Goal: Task Accomplishment & Management: Complete application form

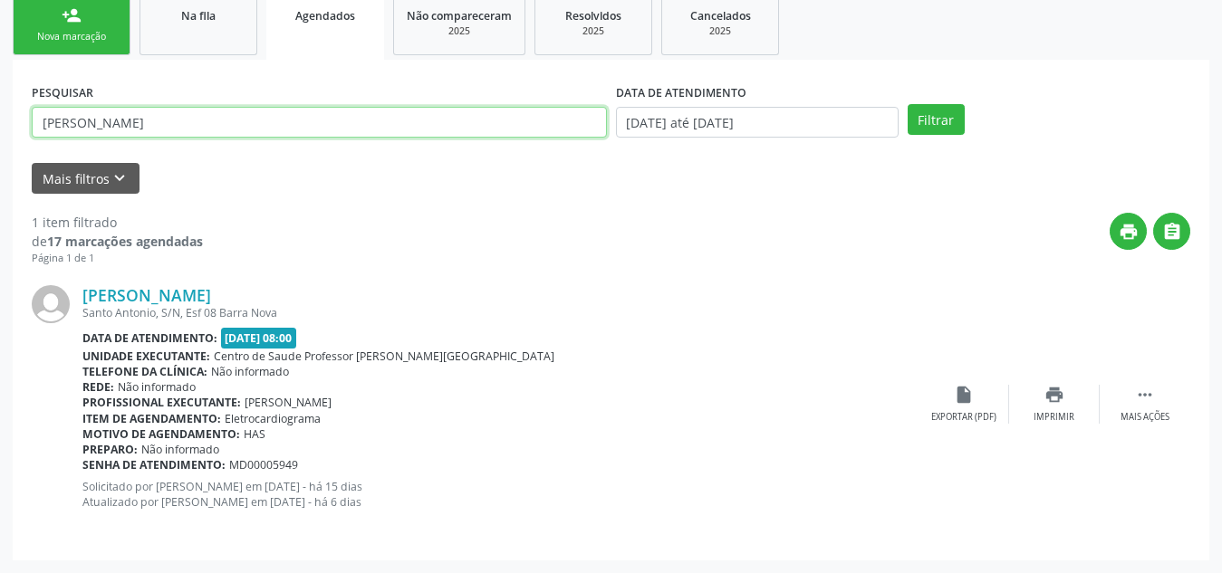
scroll to position [302, 0]
click at [165, 120] on input "[PERSON_NAME]" at bounding box center [319, 122] width 575 height 31
click at [908, 104] on button "Filtrar" at bounding box center [936, 119] width 57 height 31
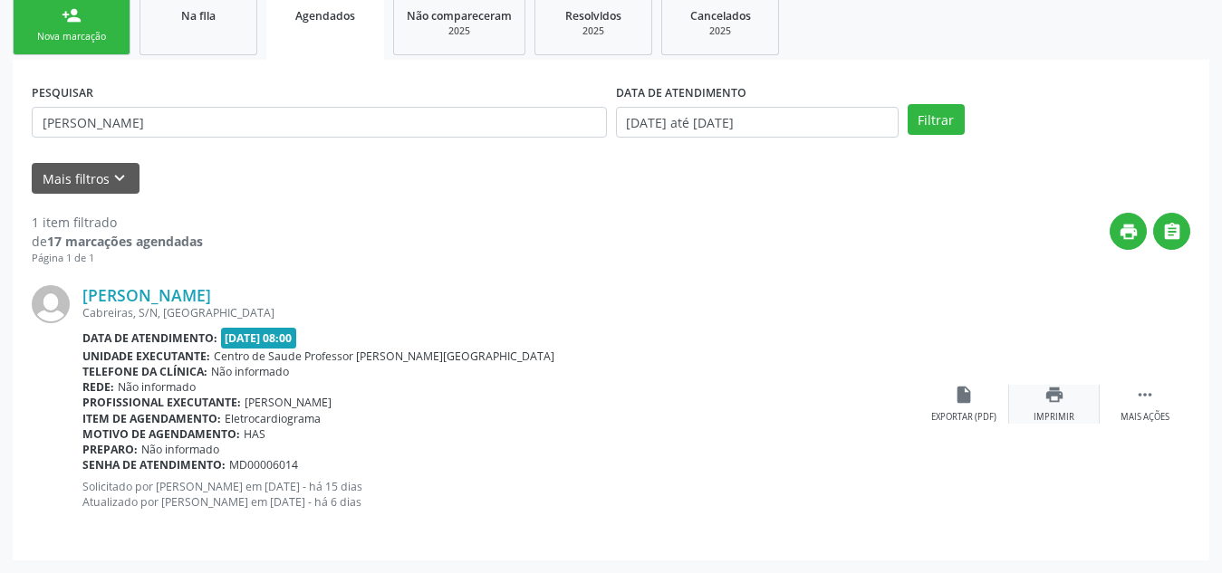
click at [1067, 401] on div "print Imprimir" at bounding box center [1054, 404] width 91 height 39
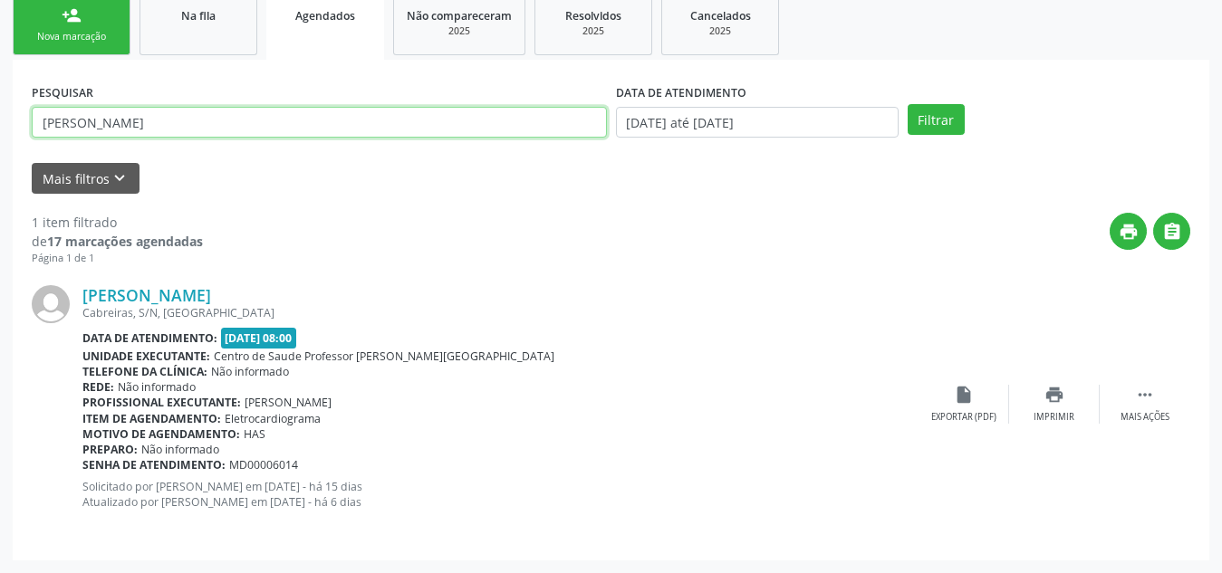
drag, startPoint x: 141, startPoint y: 122, endPoint x: 0, endPoint y: 112, distance: 141.6
click at [0, 112] on div "Acompanhamento Acompanhe a situação das marcações correntes e finalizadas Relat…" at bounding box center [611, 198] width 1222 height 750
click at [908, 104] on button "Filtrar" at bounding box center [936, 119] width 57 height 31
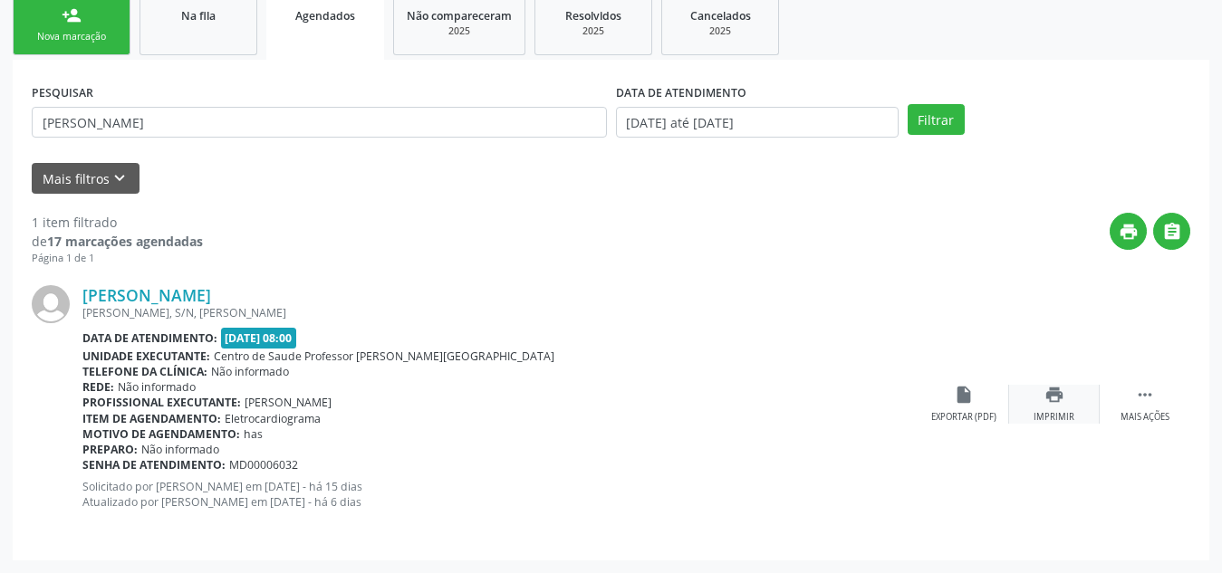
click at [1048, 401] on icon "print" at bounding box center [1054, 395] width 20 height 20
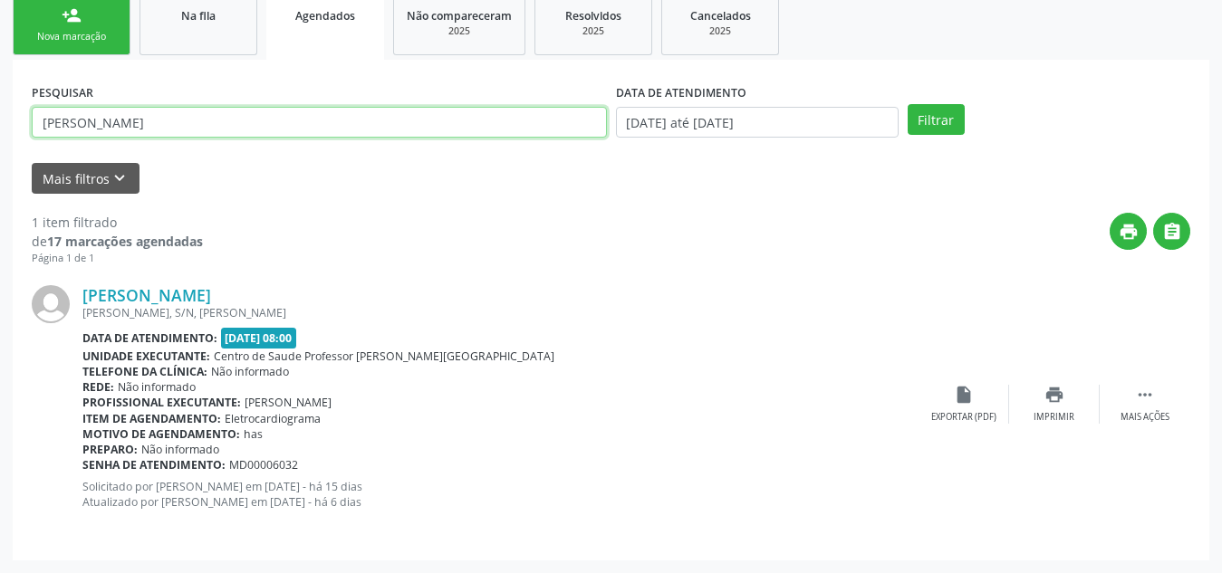
drag, startPoint x: 128, startPoint y: 112, endPoint x: 0, endPoint y: 102, distance: 128.1
click at [0, 102] on div "Acompanhamento Acompanhe a situação das marcações correntes e finalizadas Relat…" at bounding box center [611, 198] width 1222 height 750
click at [908, 104] on button "Filtrar" at bounding box center [936, 119] width 57 height 31
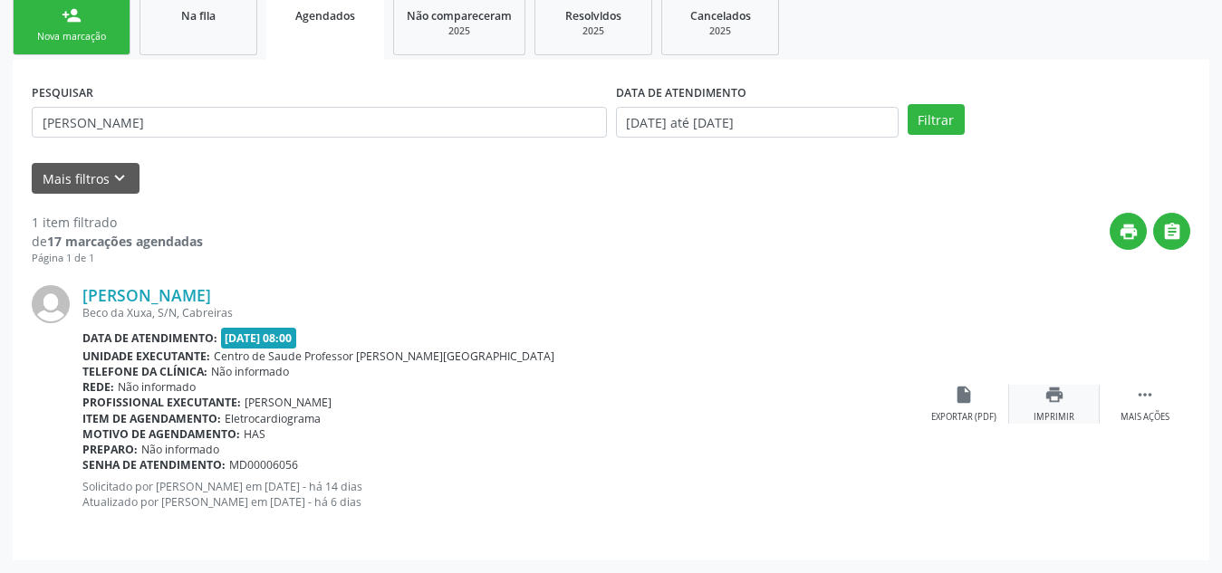
click at [1057, 406] on div "print Imprimir" at bounding box center [1054, 404] width 91 height 39
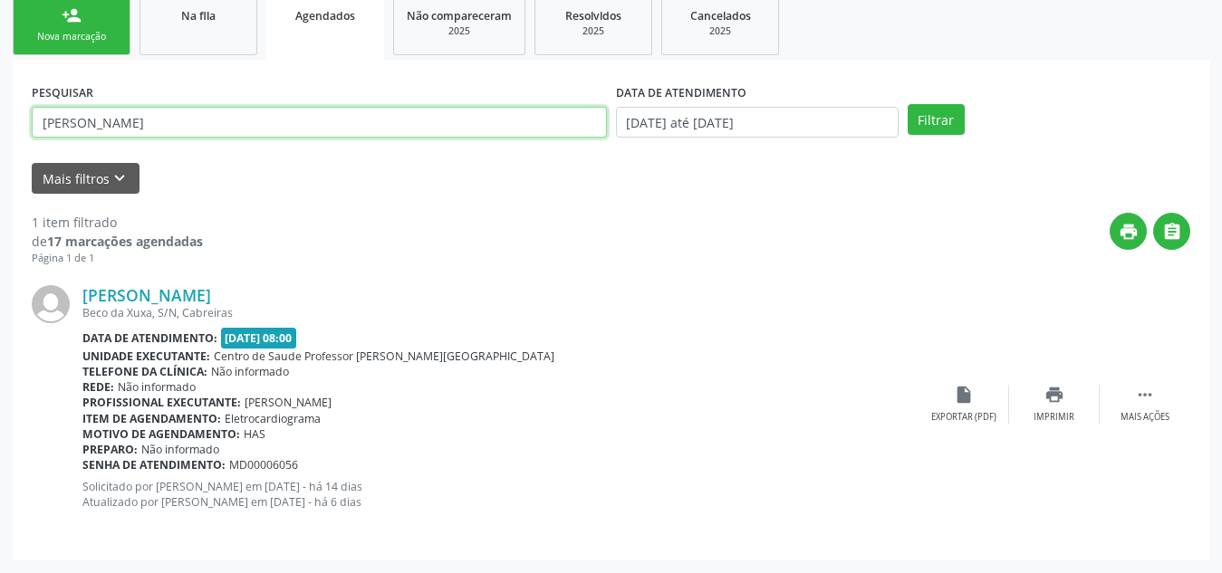
drag, startPoint x: 184, startPoint y: 125, endPoint x: 25, endPoint y: 94, distance: 161.5
click at [25, 94] on div "PESQUISAR [PERSON_NAME] DATA DE ATENDIMENTO [DATE] até [DATE] Filtrar UNIDADE E…" at bounding box center [611, 310] width 1196 height 501
click at [908, 104] on button "Filtrar" at bounding box center [936, 119] width 57 height 31
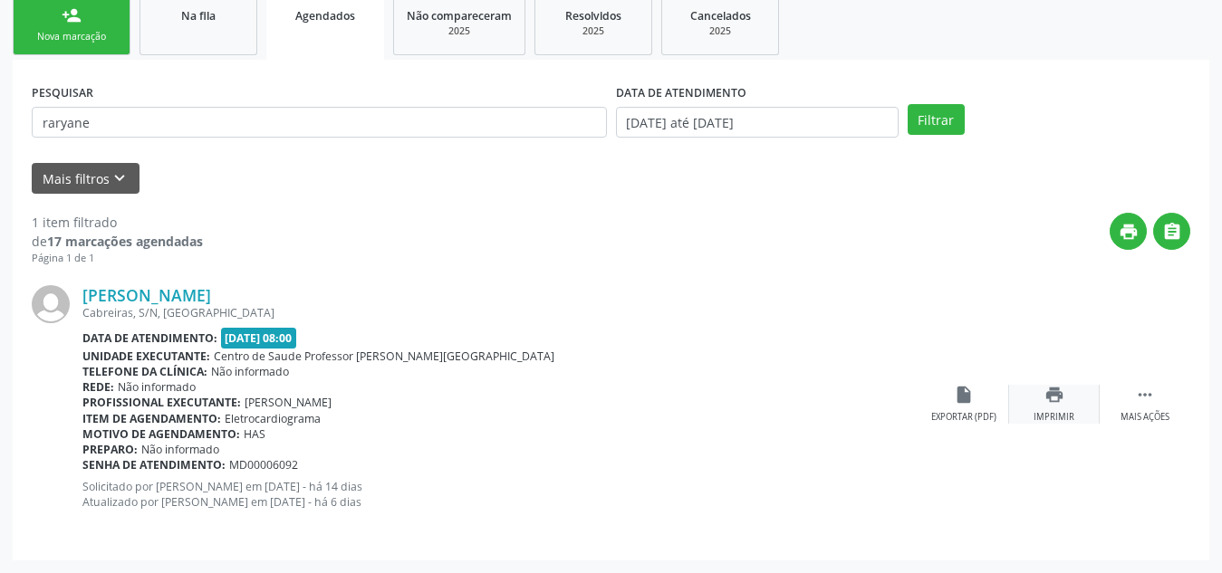
click at [1058, 402] on icon "print" at bounding box center [1054, 395] width 20 height 20
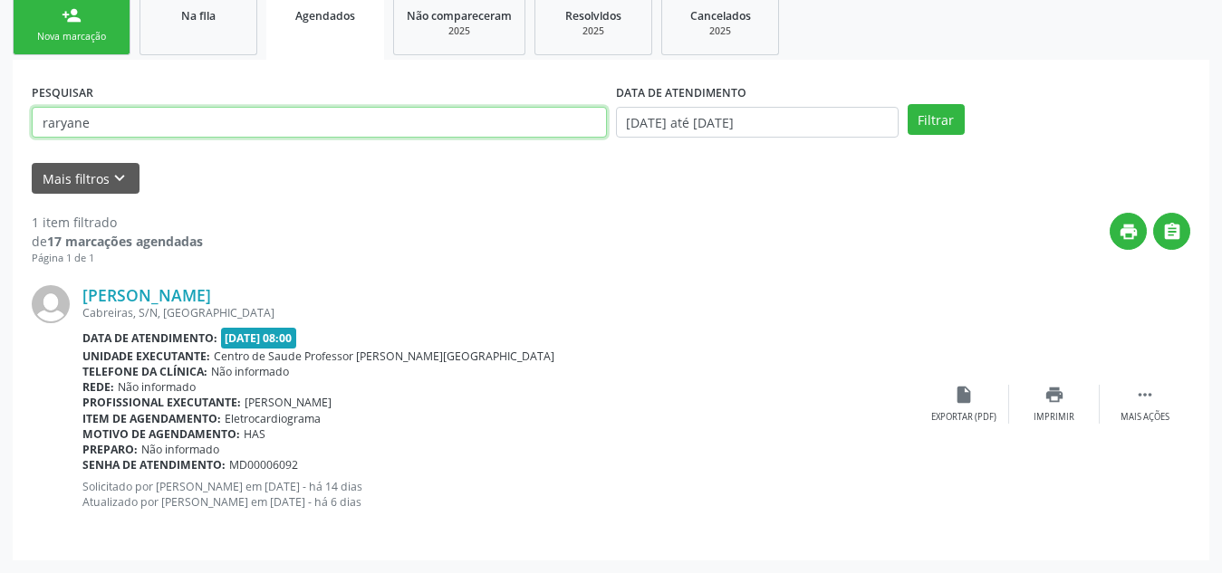
click at [131, 130] on input "raryane" at bounding box center [319, 122] width 575 height 31
type input "b"
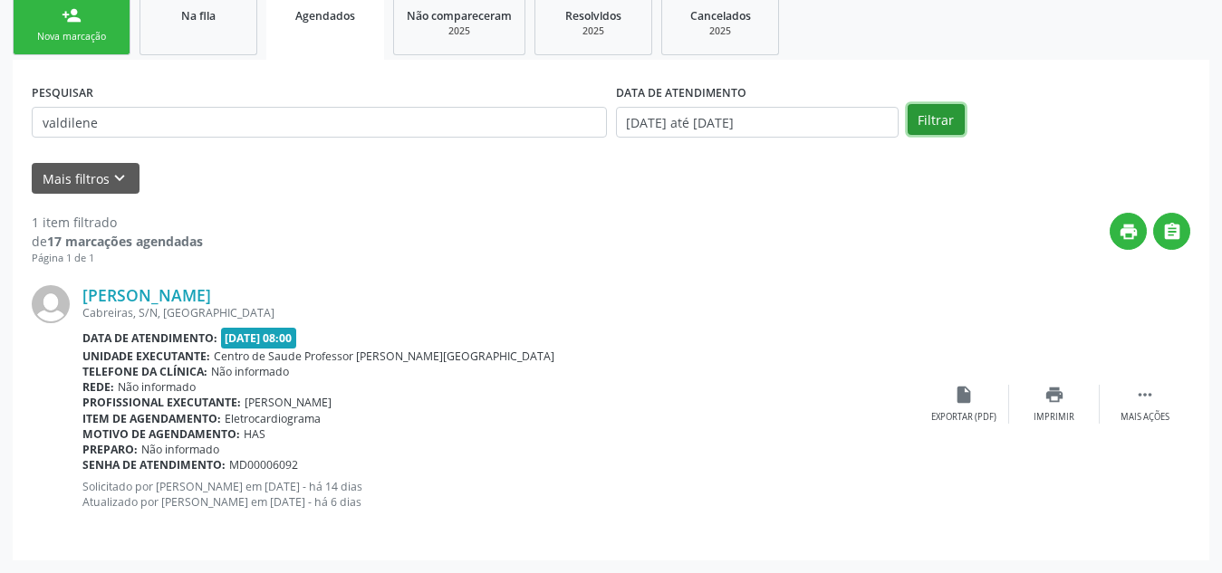
click at [910, 124] on button "Filtrar" at bounding box center [936, 119] width 57 height 31
click at [1060, 401] on icon "print" at bounding box center [1054, 395] width 20 height 20
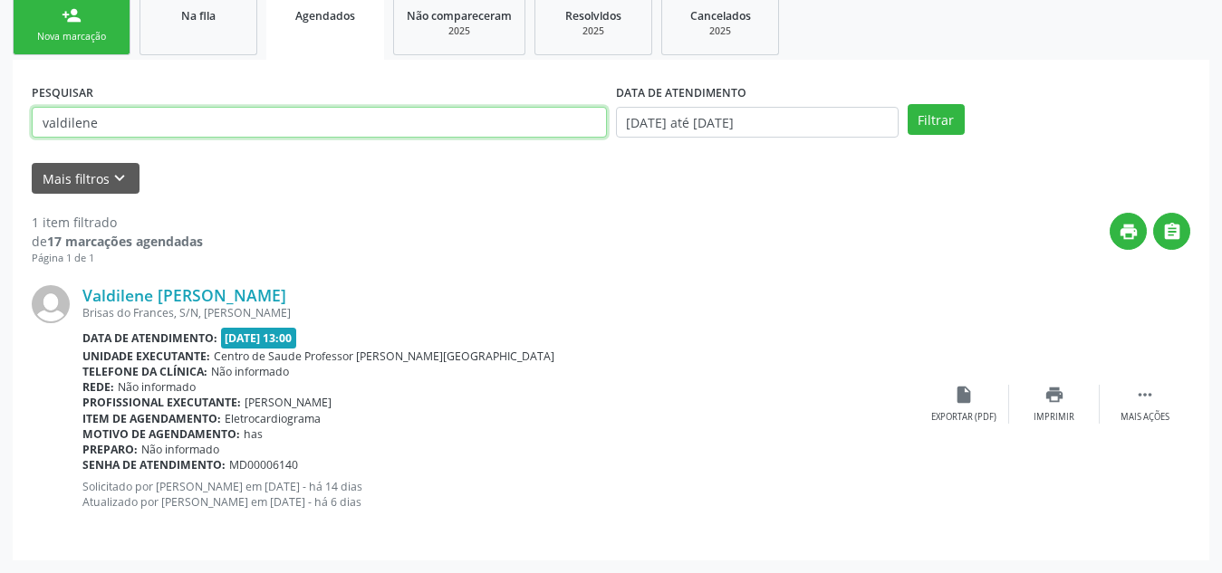
click at [68, 111] on input "valdilene" at bounding box center [319, 122] width 575 height 31
click at [908, 104] on button "Filtrar" at bounding box center [936, 119] width 57 height 31
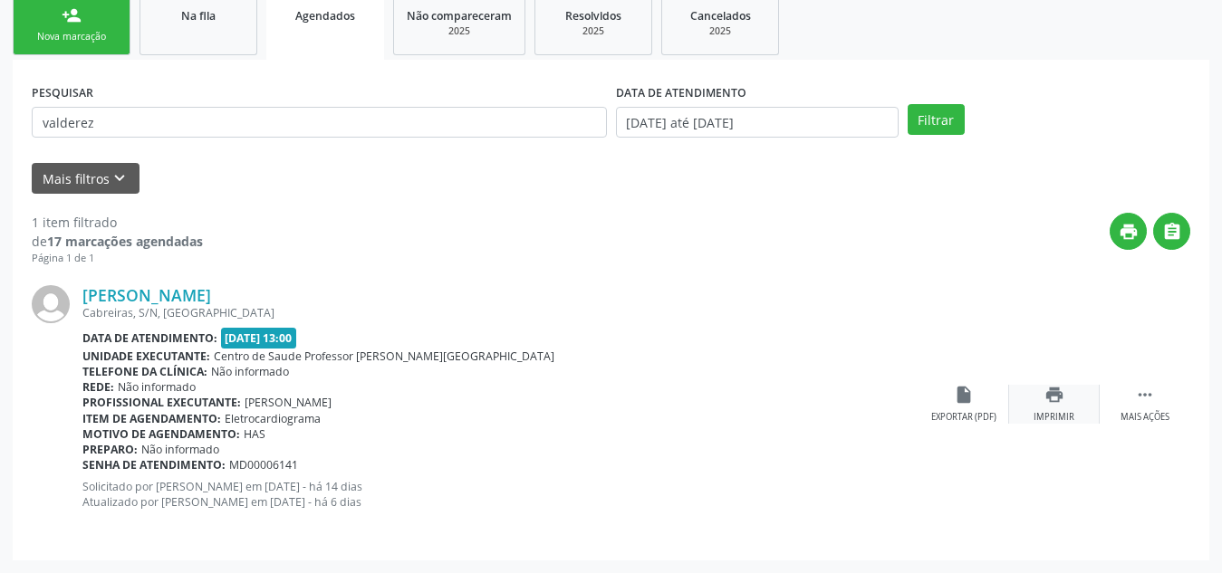
click at [1051, 408] on div "print Imprimir" at bounding box center [1054, 404] width 91 height 39
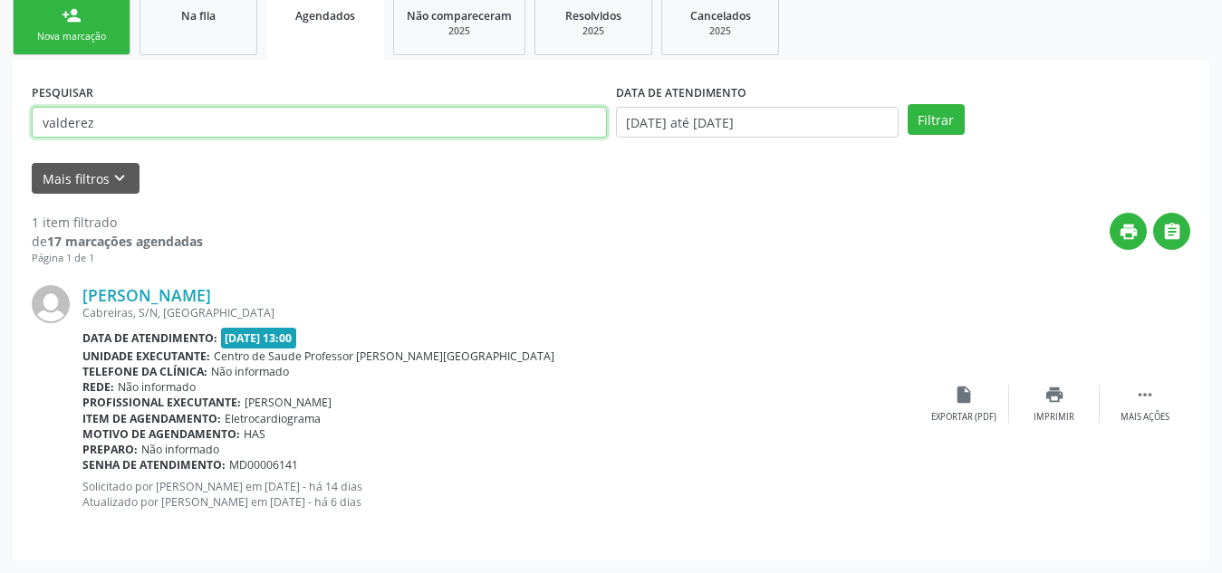
click at [75, 118] on input "valderez" at bounding box center [319, 122] width 575 height 31
click at [908, 104] on button "Filtrar" at bounding box center [936, 119] width 57 height 31
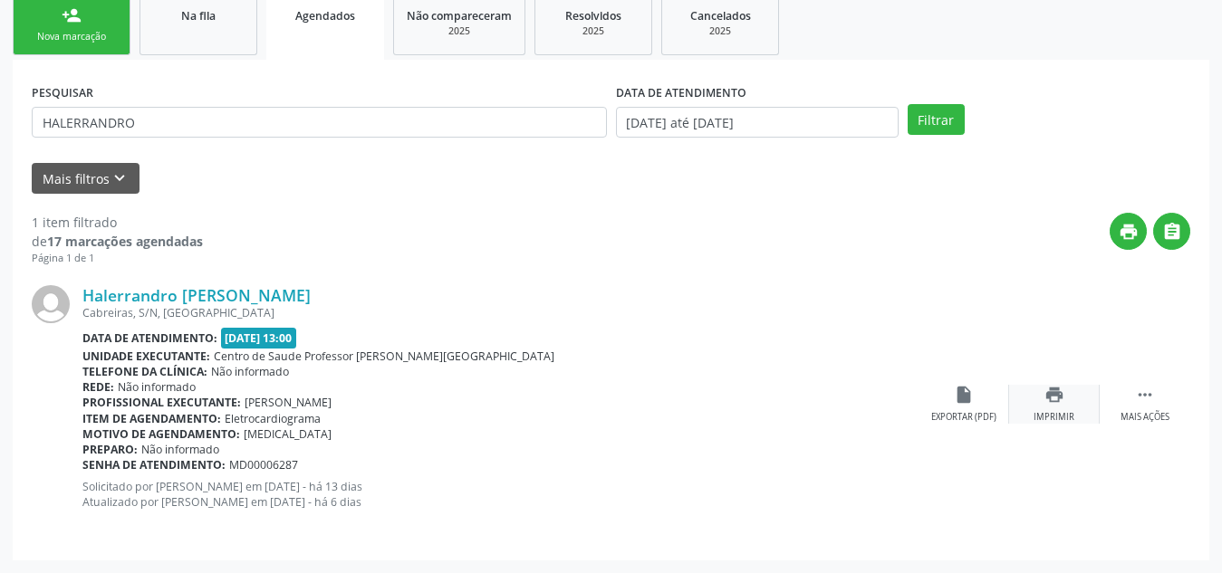
click at [1052, 413] on div "Imprimir" at bounding box center [1053, 417] width 41 height 13
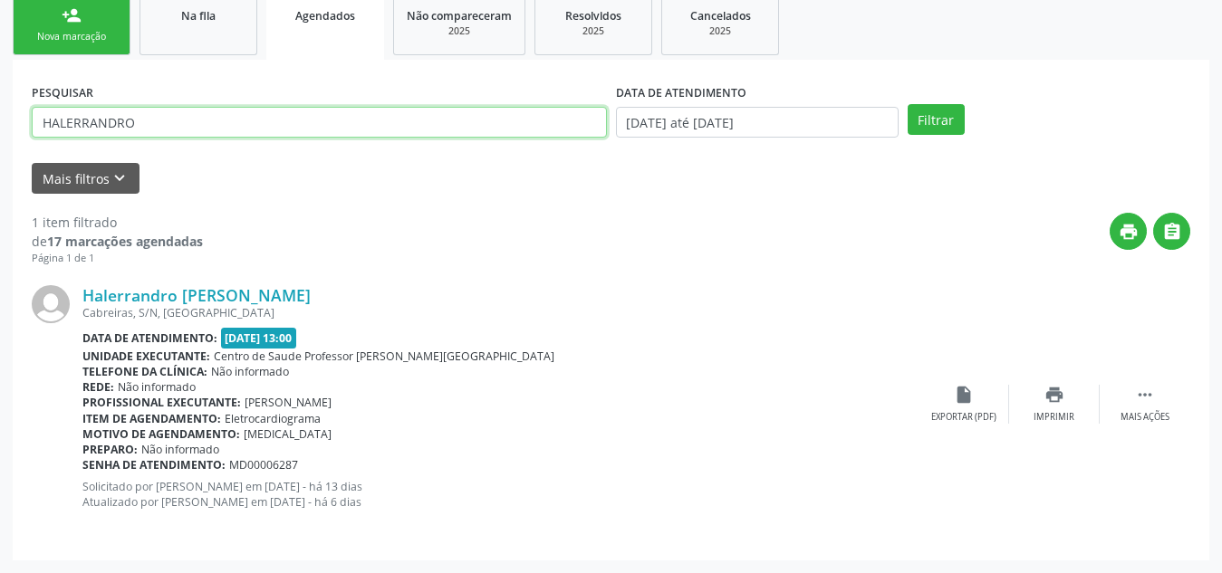
click at [125, 121] on input "HALERRANDRO" at bounding box center [319, 122] width 575 height 31
click at [908, 104] on button "Filtrar" at bounding box center [936, 119] width 57 height 31
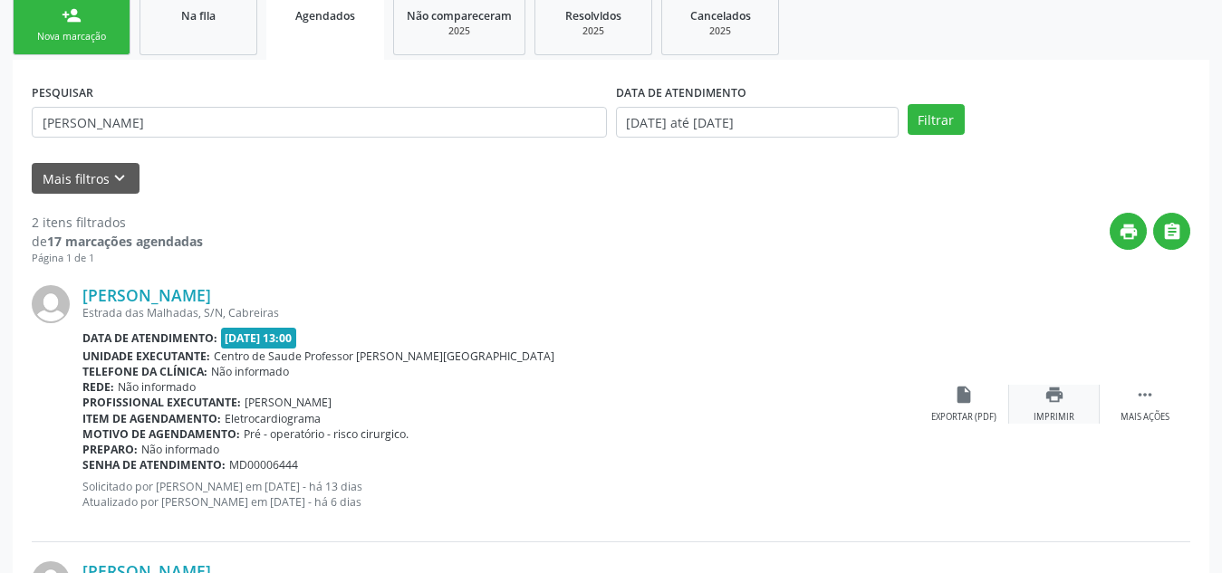
click at [1069, 385] on div "print Imprimir" at bounding box center [1054, 404] width 91 height 39
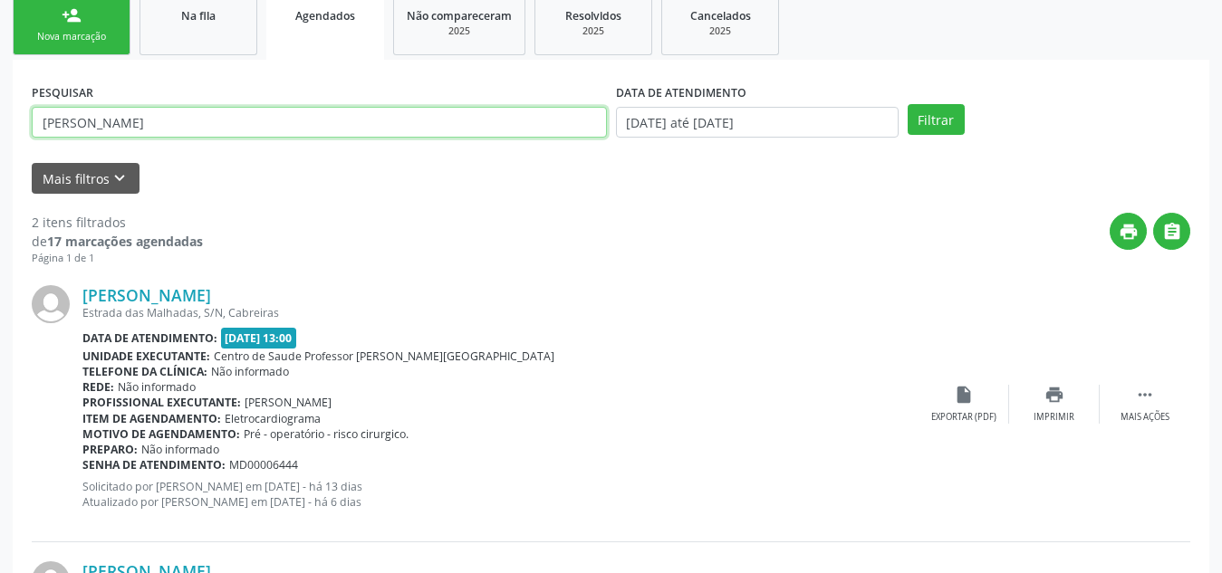
click at [72, 138] on input "[PERSON_NAME]" at bounding box center [319, 122] width 575 height 31
type input "[PERSON_NAME]"
click at [908, 104] on button "Filtrar" at bounding box center [936, 119] width 57 height 31
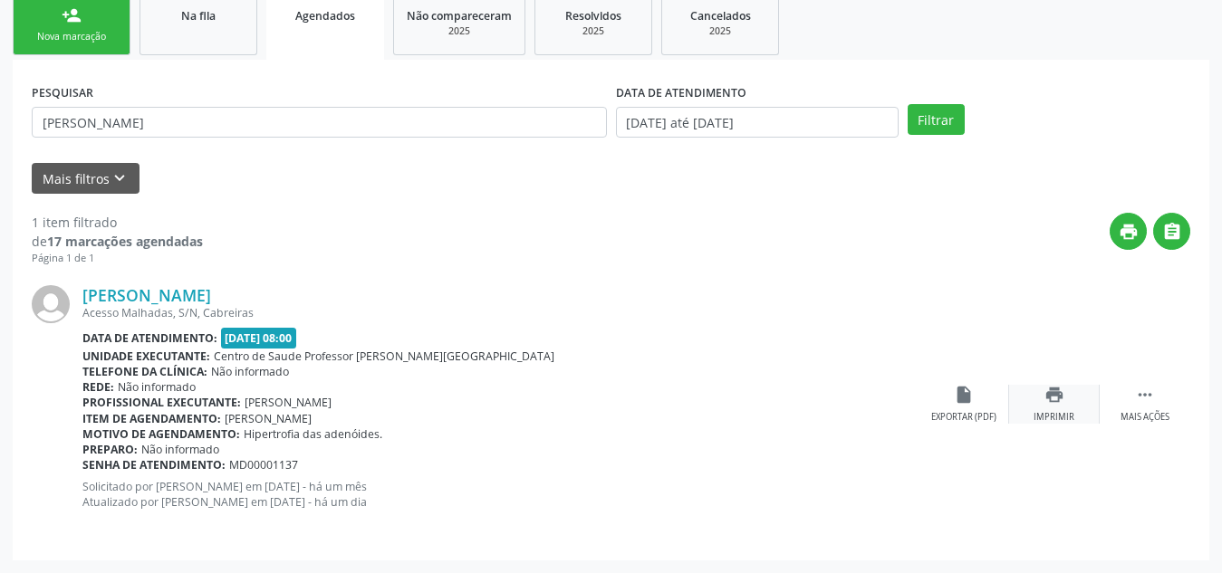
click at [1061, 409] on div "print Imprimir" at bounding box center [1054, 404] width 91 height 39
click at [52, 55] on link "person_add Nova marcação" at bounding box center [72, 25] width 118 height 61
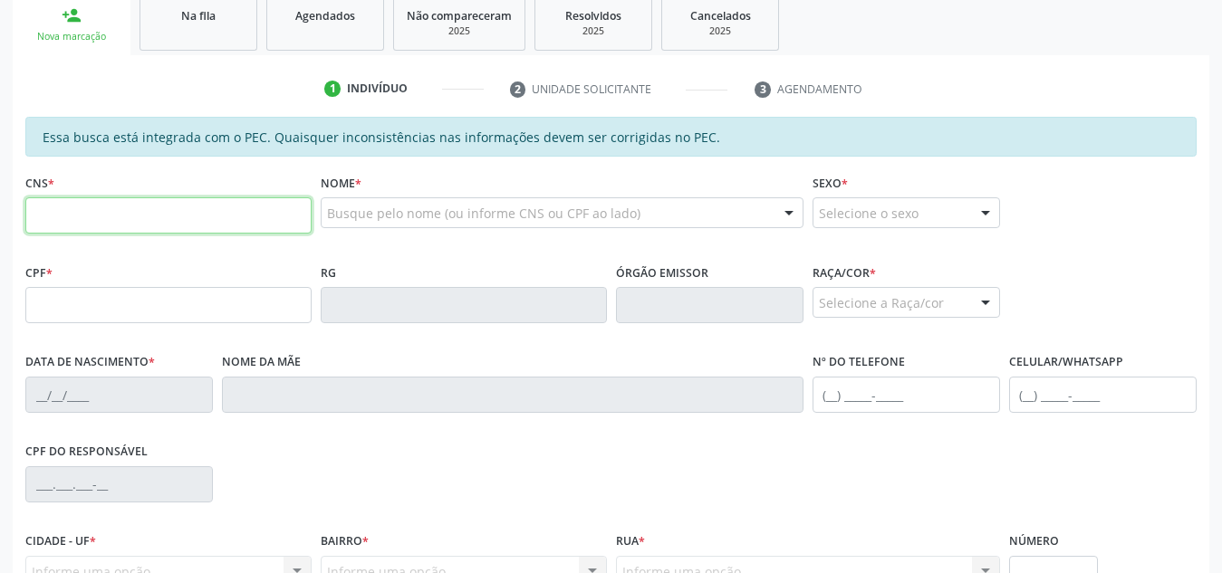
click at [164, 234] on input "text" at bounding box center [168, 215] width 286 height 36
type input "703 2066 3676 0092"
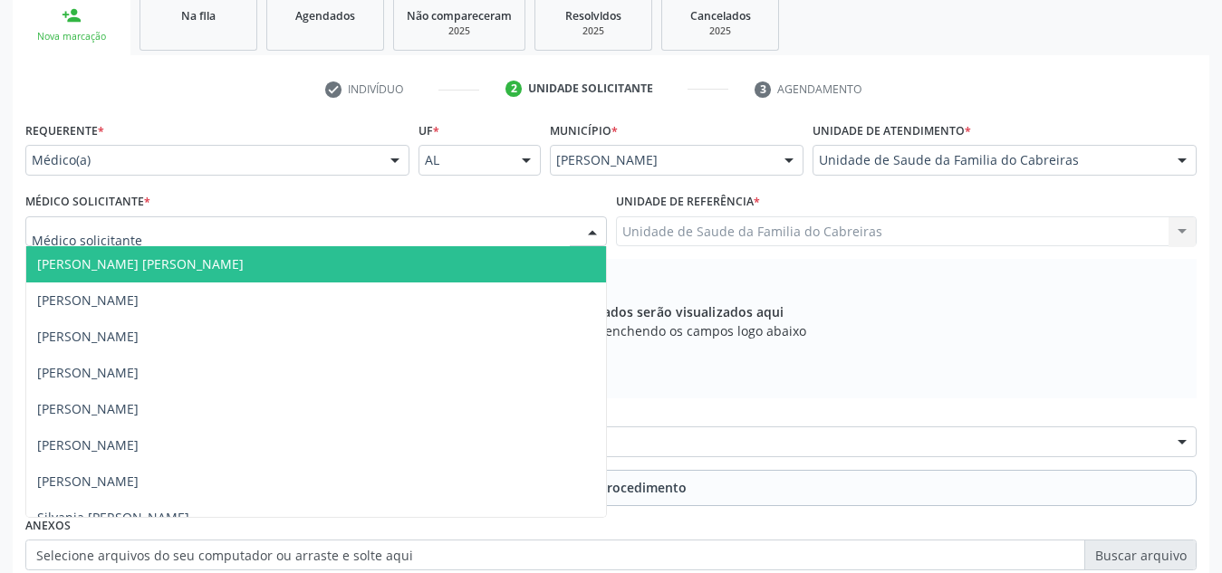
click at [455, 216] on div at bounding box center [315, 231] width 581 height 31
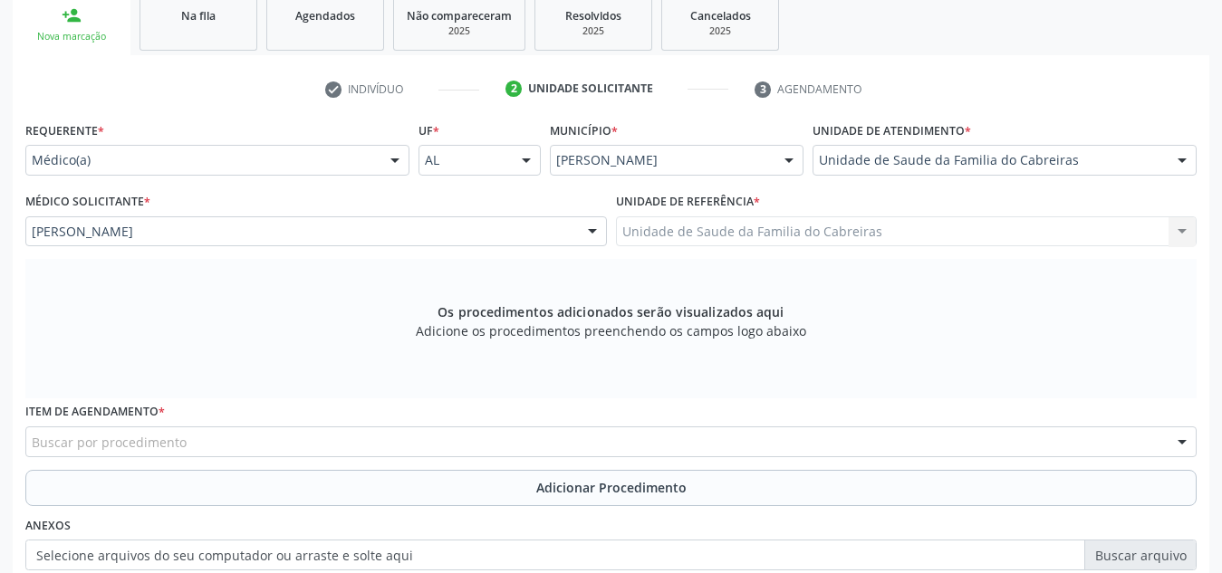
click at [400, 427] on div "Buscar por procedimento" at bounding box center [610, 442] width 1171 height 31
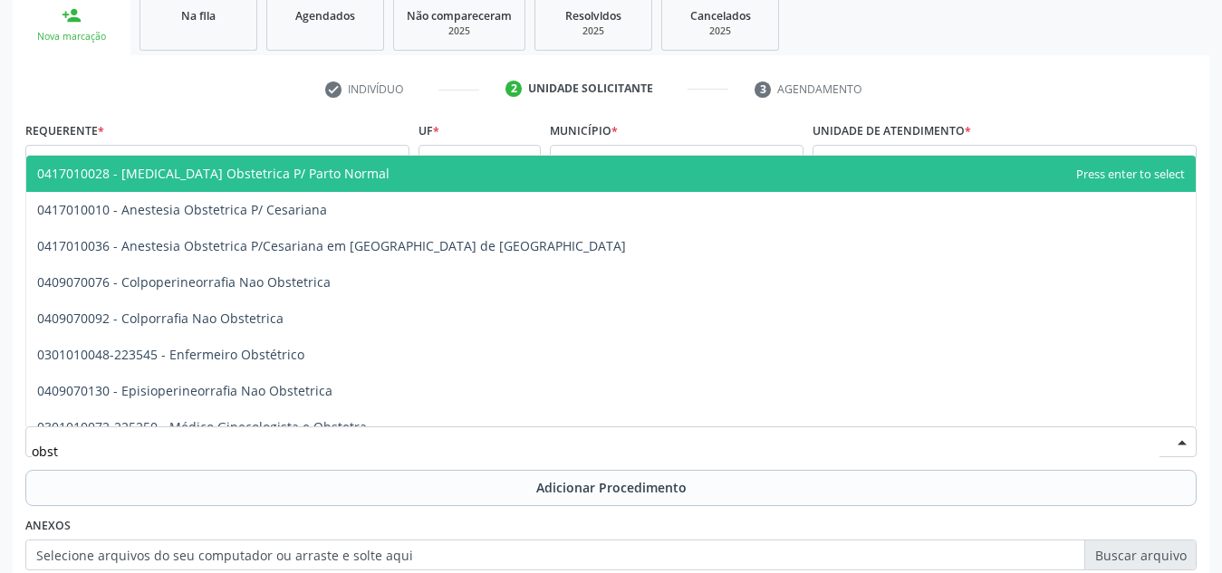
type input "obste"
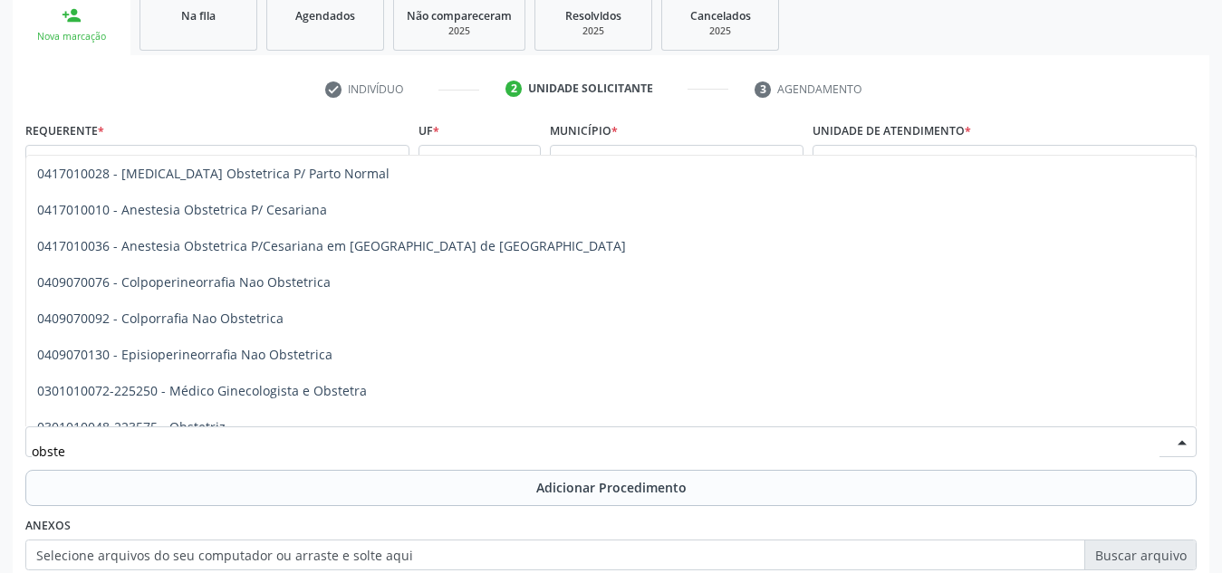
click at [464, 482] on span "0205020143 - Ultrassonografia Obstetrica" at bounding box center [610, 500] width 1169 height 36
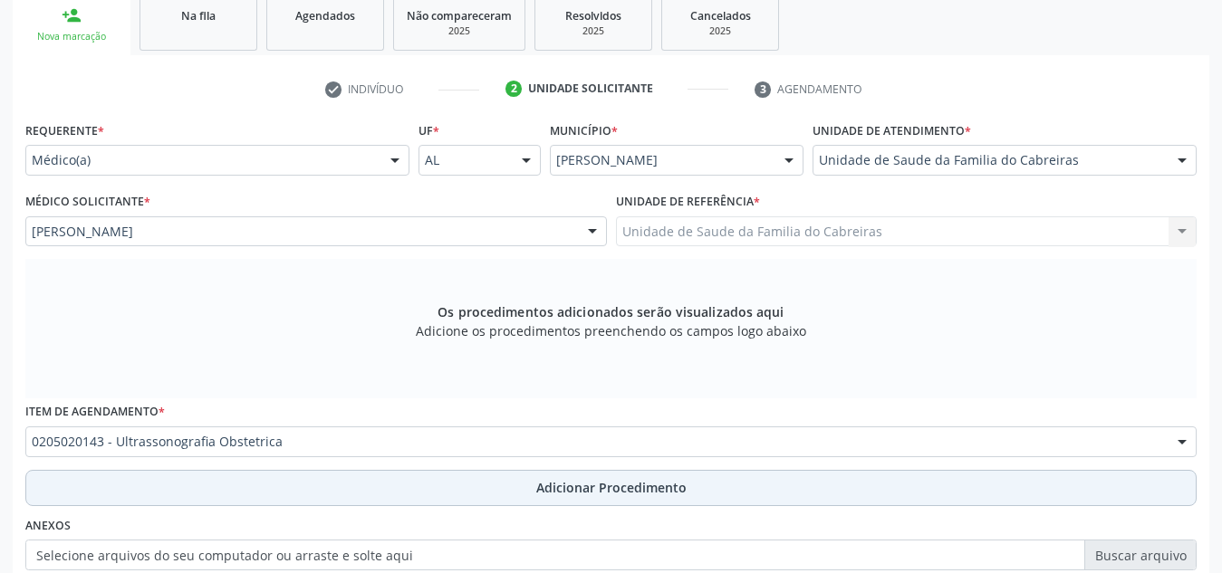
click at [456, 470] on button "Adicionar Procedimento" at bounding box center [610, 488] width 1171 height 36
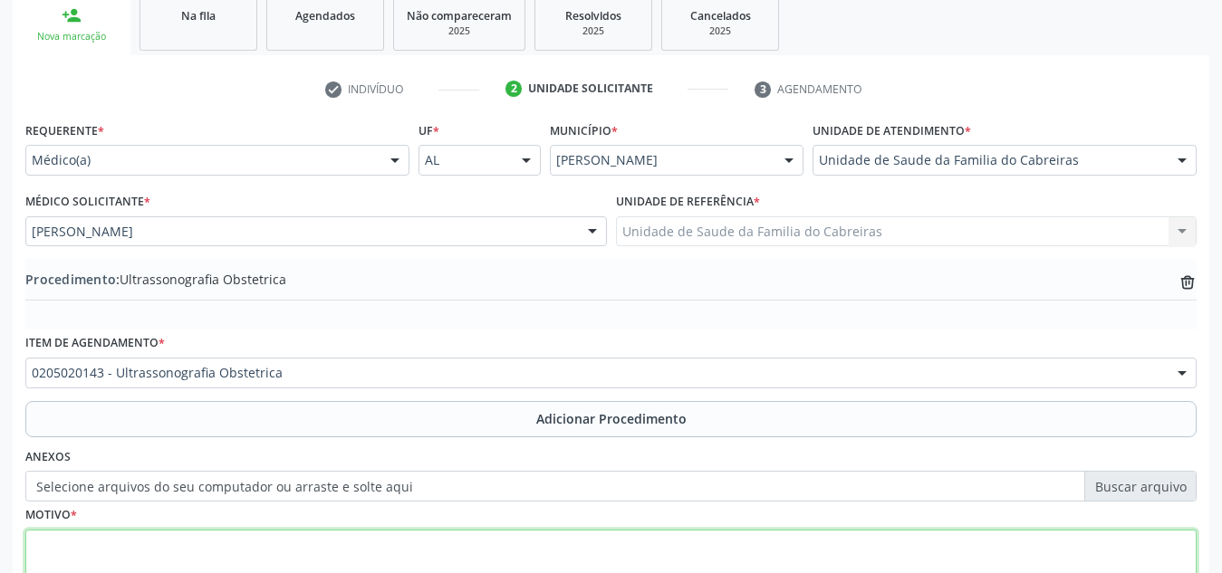
click at [437, 530] on textarea at bounding box center [610, 564] width 1171 height 69
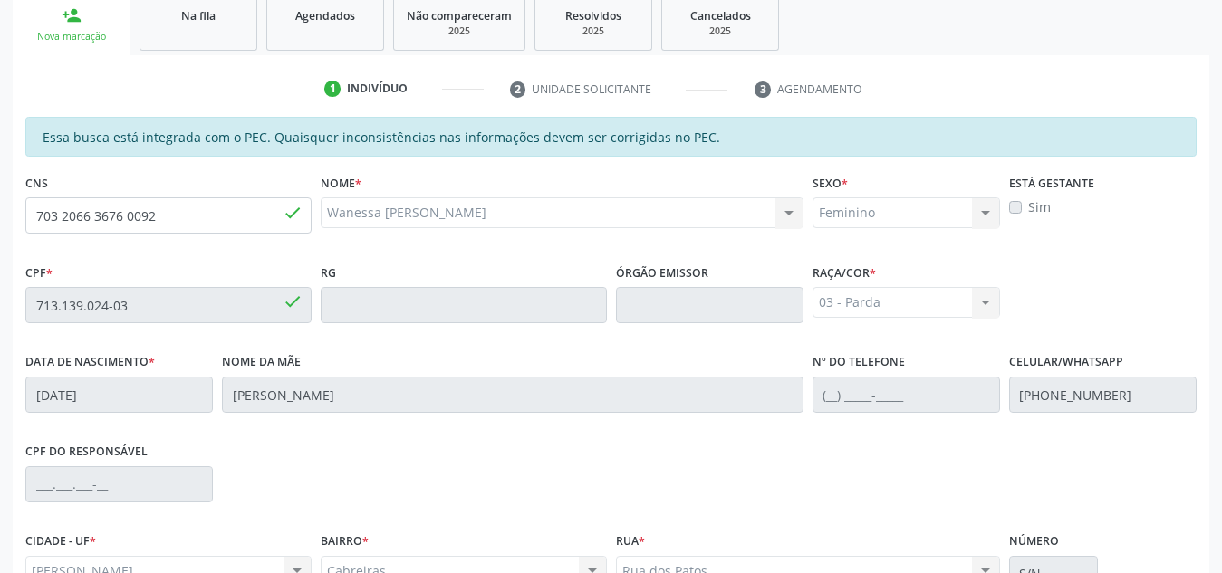
click at [1028, 197] on label "Sim" at bounding box center [1039, 206] width 23 height 19
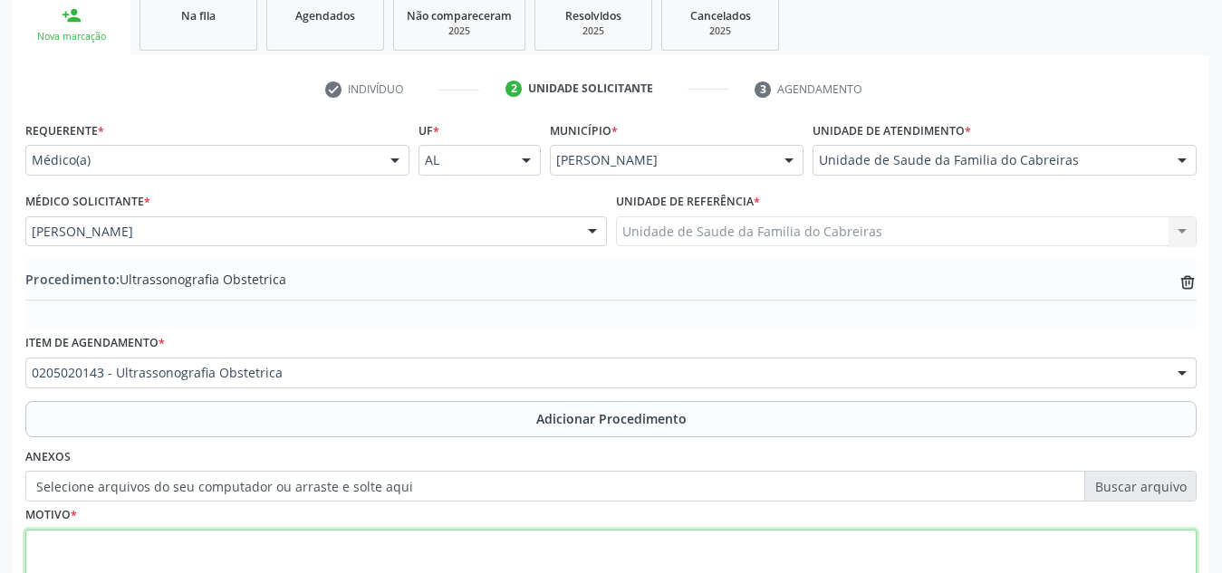
click at [447, 530] on textarea at bounding box center [610, 564] width 1171 height 69
type textarea "Gestante. Ava"
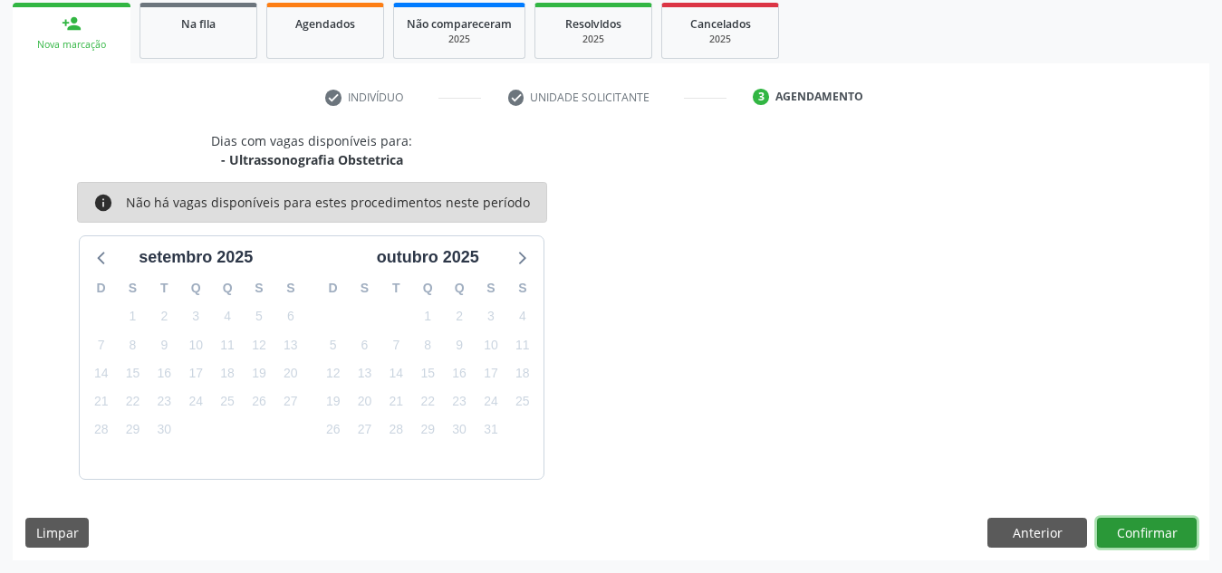
click at [1119, 532] on button "Confirmar" at bounding box center [1147, 533] width 100 height 31
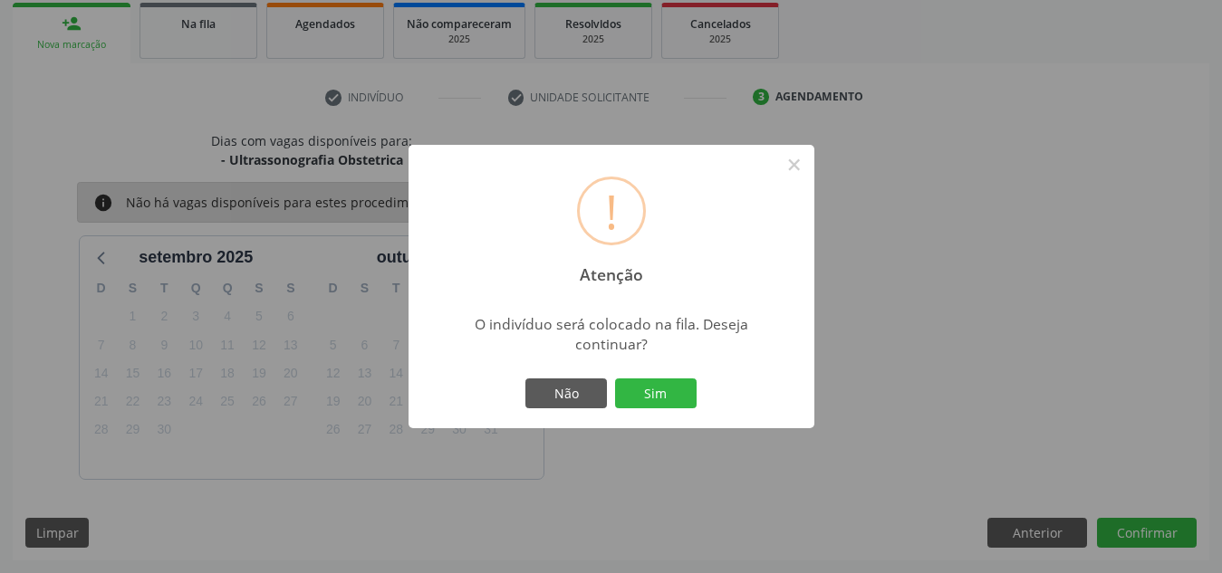
click button "Sim" at bounding box center [656, 394] width 82 height 31
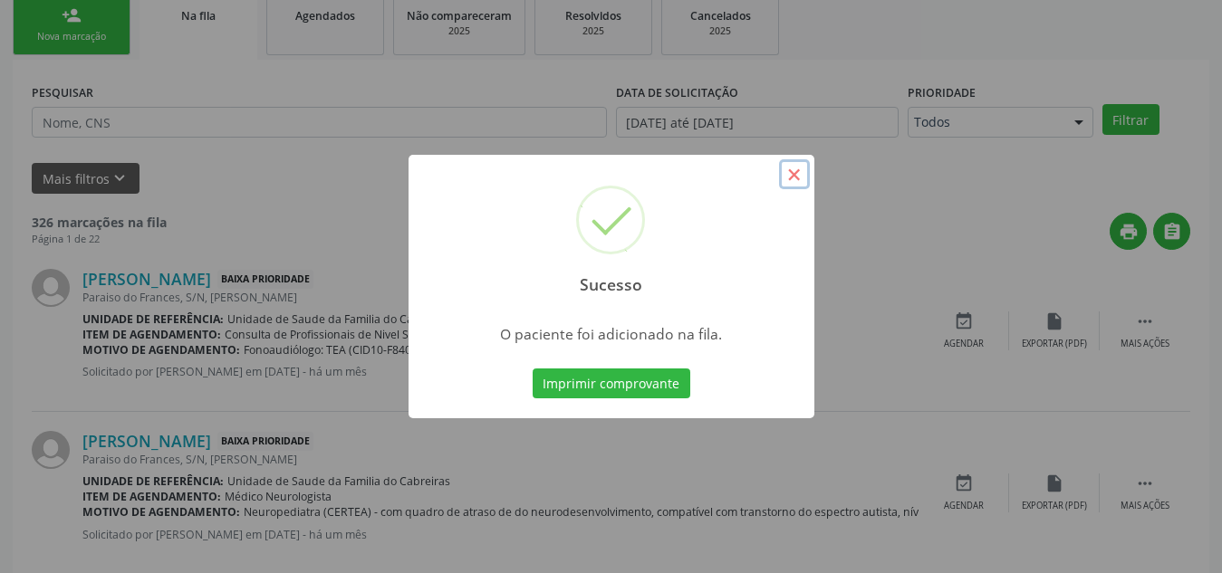
click at [789, 169] on button "×" at bounding box center [794, 174] width 31 height 31
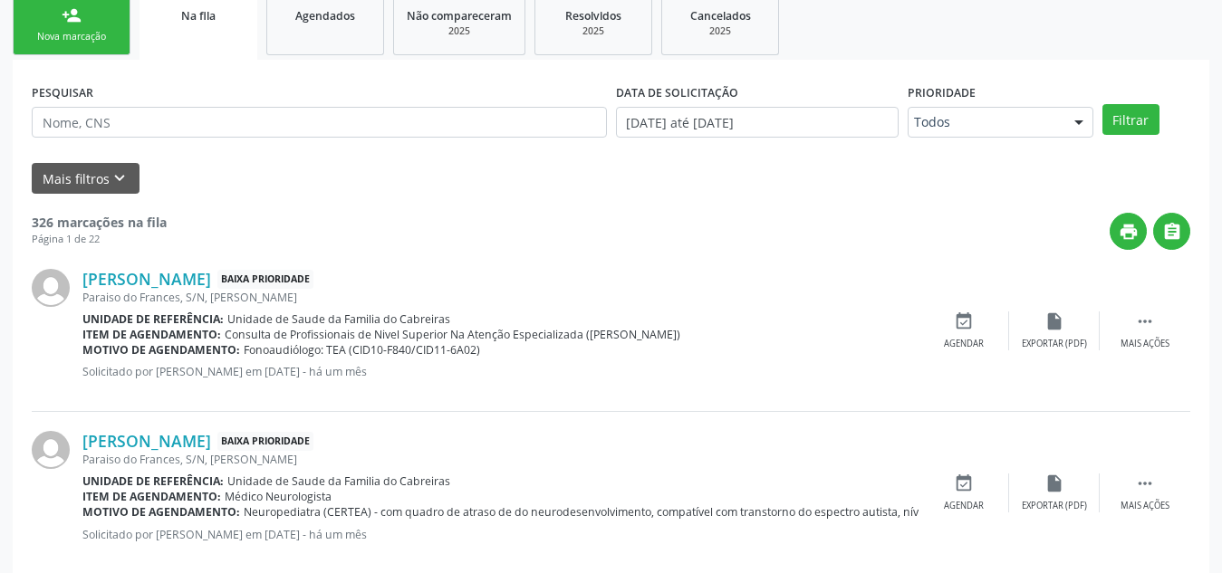
click at [47, 55] on link "person_add Nova marcação" at bounding box center [72, 25] width 118 height 61
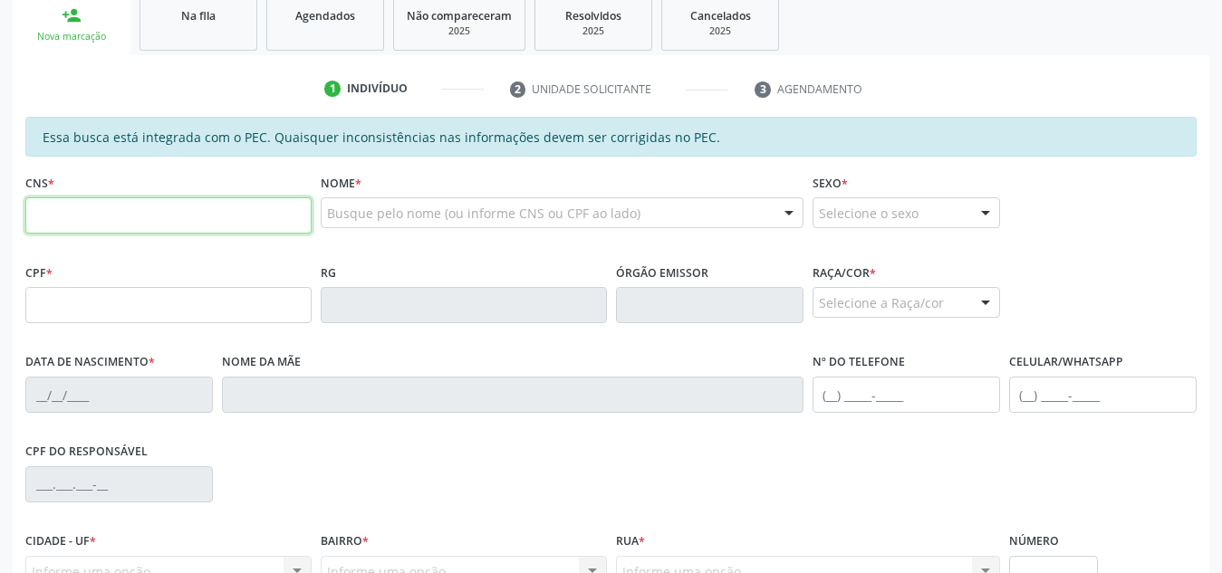
click at [117, 234] on input "text" at bounding box center [168, 215] width 286 height 36
type input "702 9095 6424 5373"
type input "029.496.304-99"
type input "[DATE]"
type input "Cicera [PERSON_NAME]"
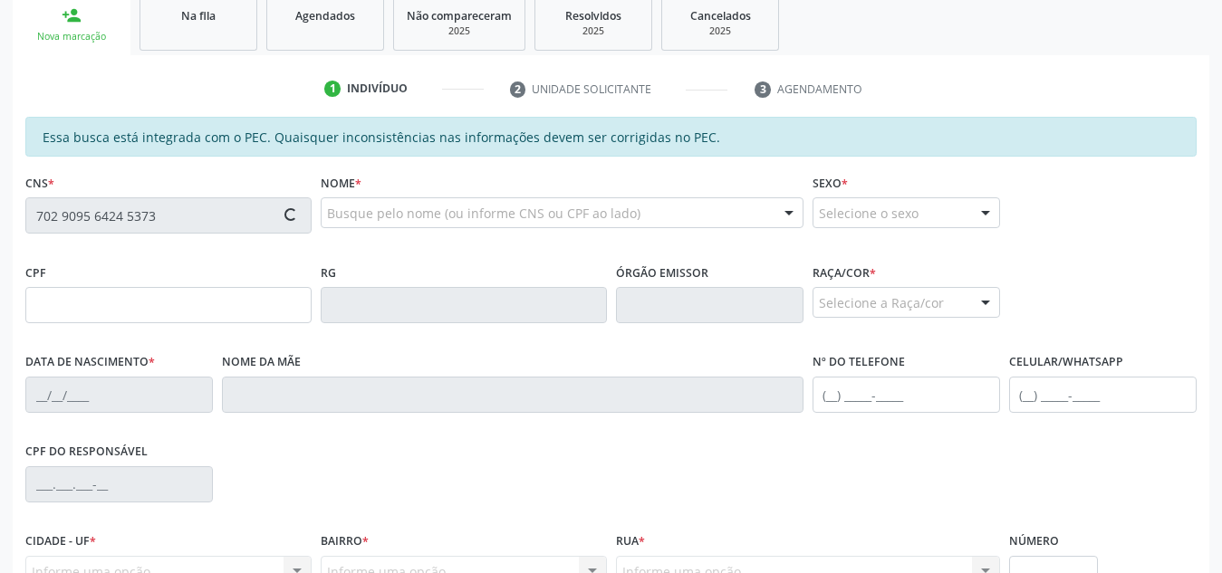
type input "[PHONE_NUMBER]"
type input "S/N"
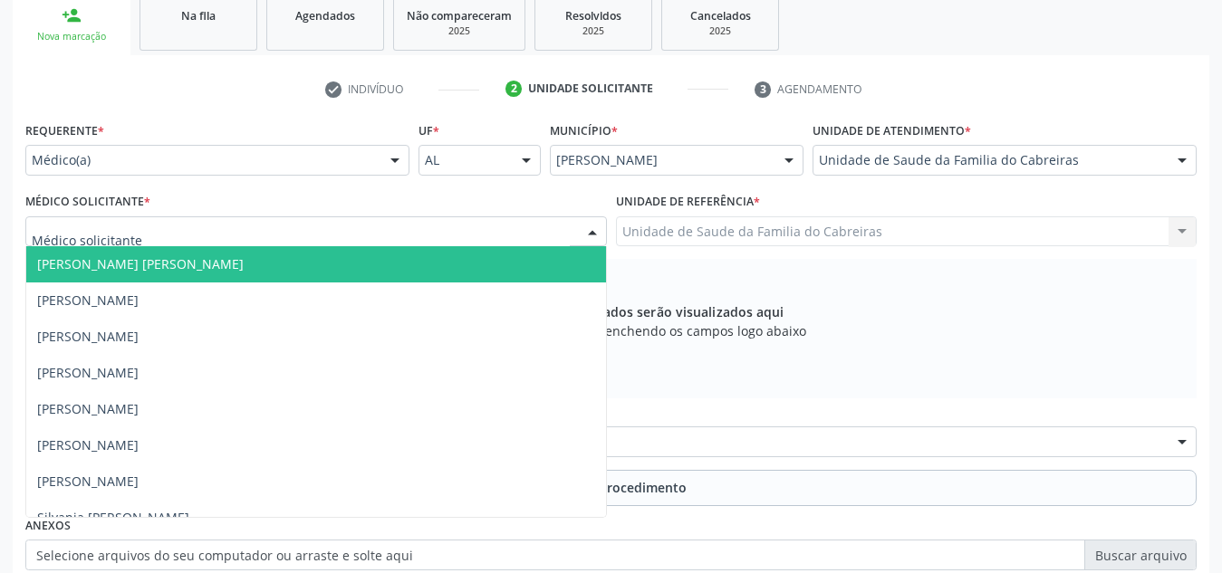
click at [477, 216] on div at bounding box center [315, 231] width 581 height 31
type input "le"
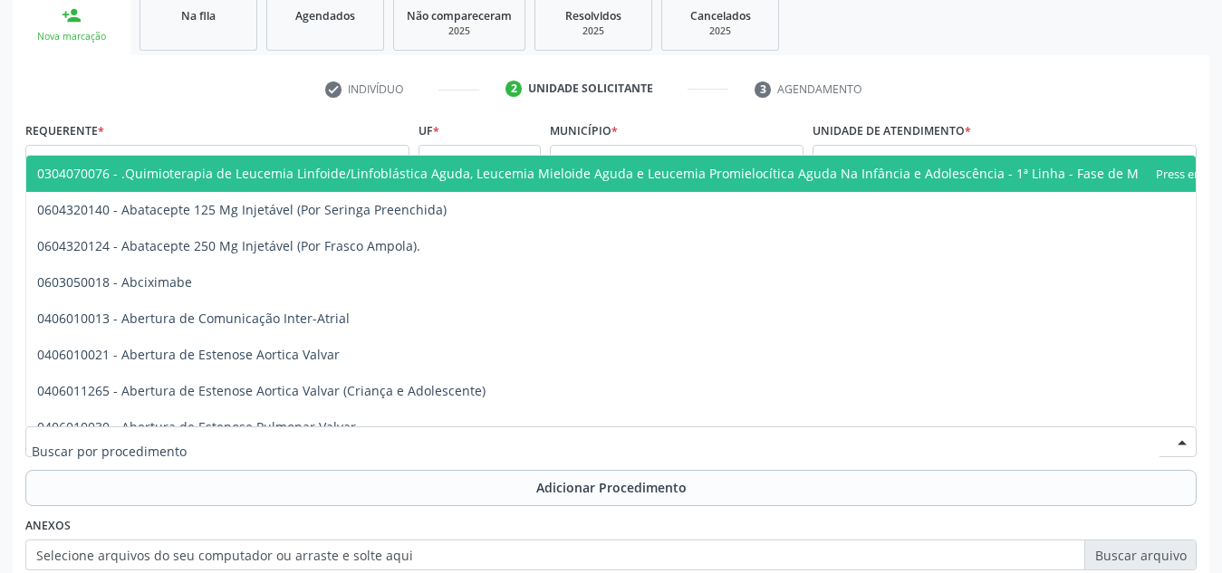
click at [363, 427] on div at bounding box center [610, 442] width 1171 height 31
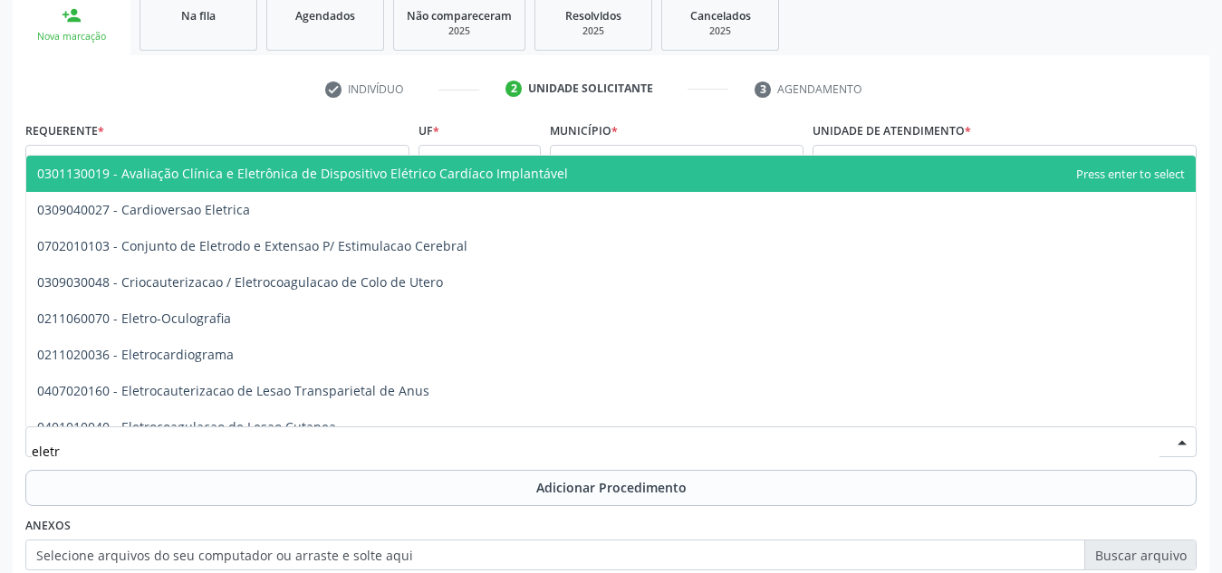
type input "eletro"
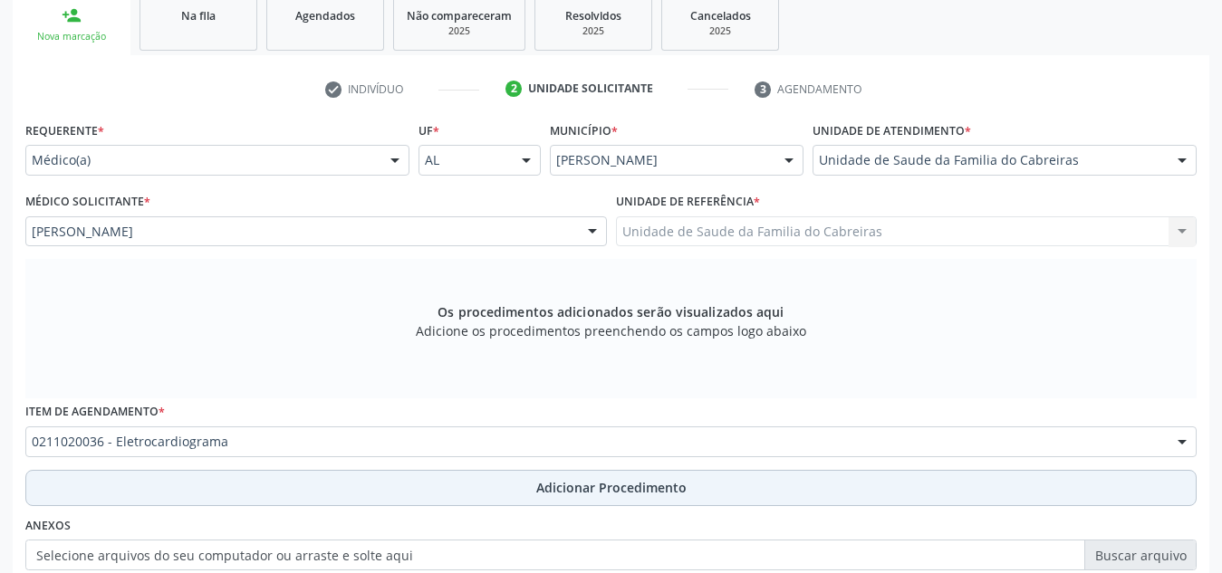
click at [361, 470] on button "Adicionar Procedimento" at bounding box center [610, 488] width 1171 height 36
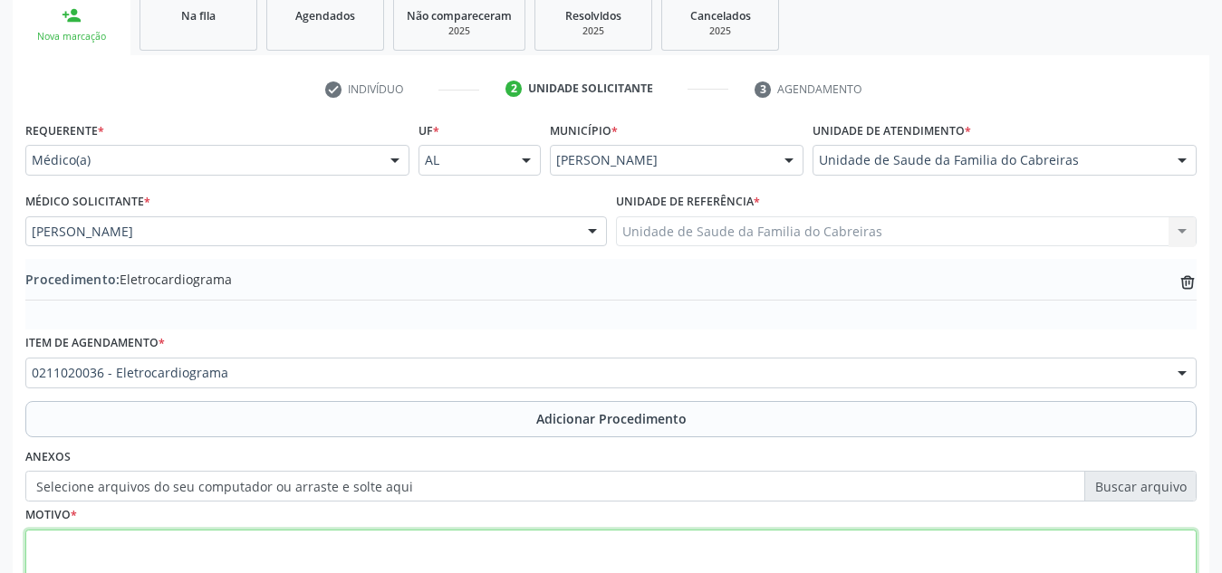
click at [381, 530] on textarea at bounding box center [610, 564] width 1171 height 69
type textarea "Pré-operatório"
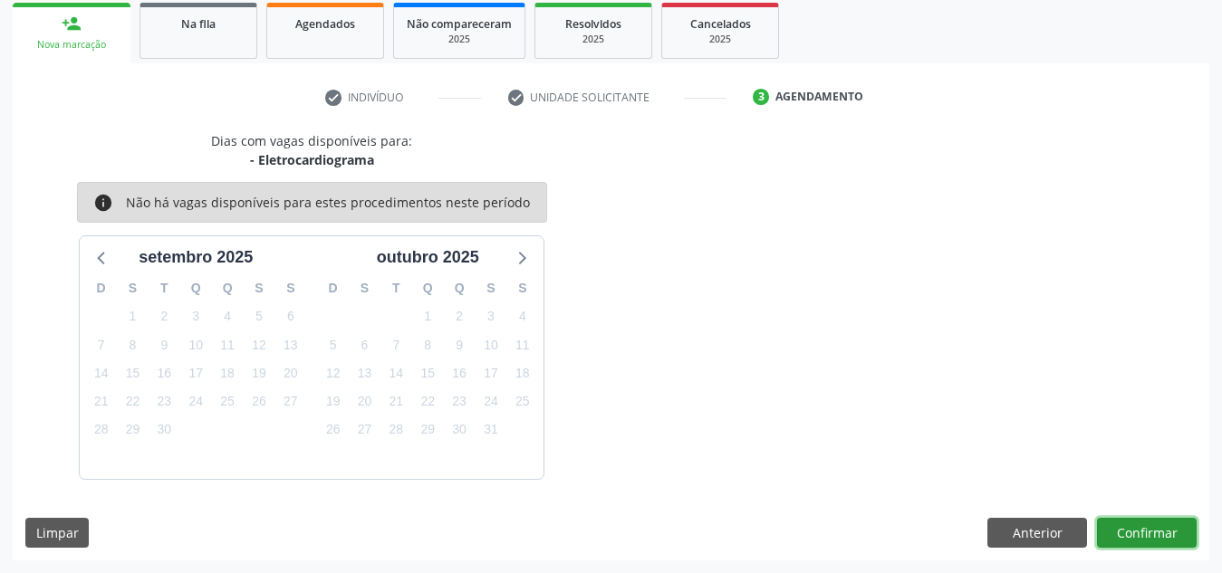
click at [1122, 540] on button "Confirmar" at bounding box center [1147, 533] width 100 height 31
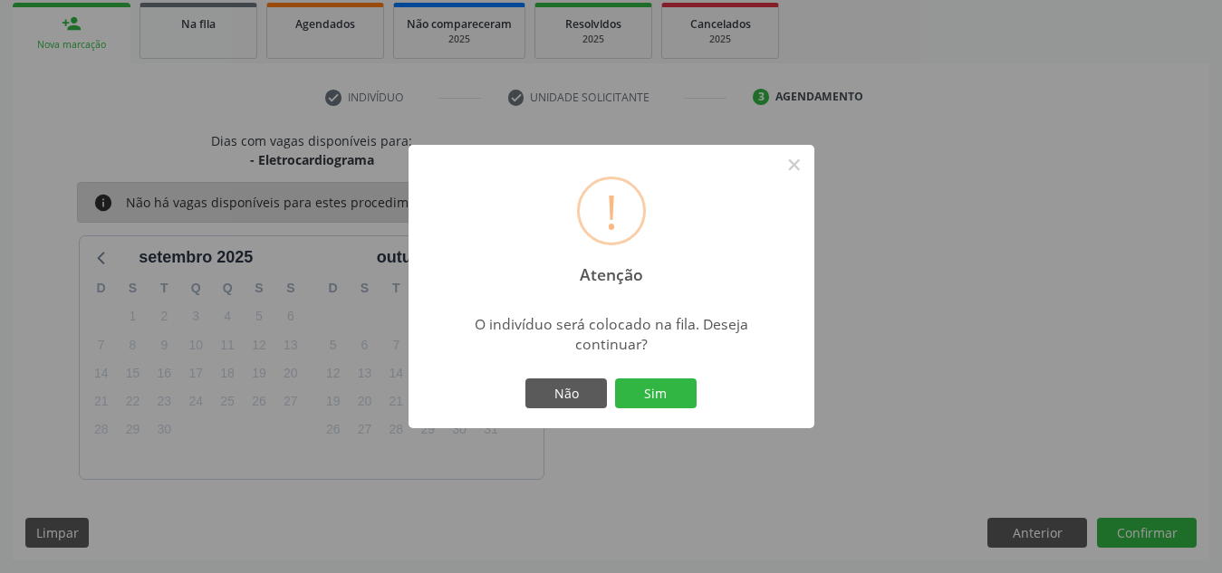
click button "Sim" at bounding box center [656, 394] width 82 height 31
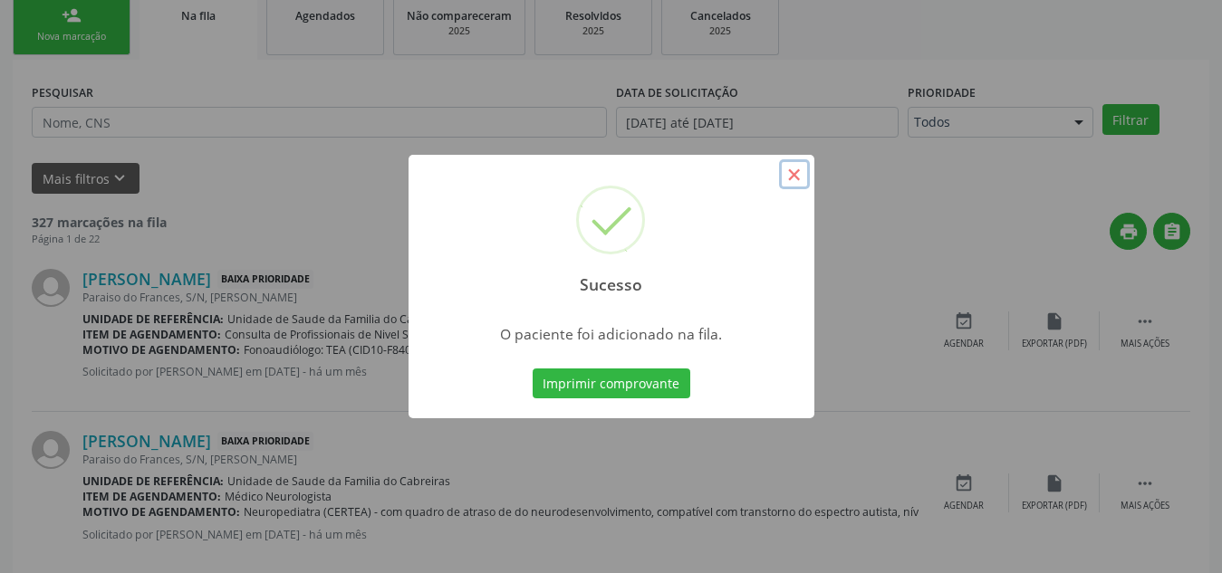
click at [796, 183] on button "×" at bounding box center [794, 174] width 31 height 31
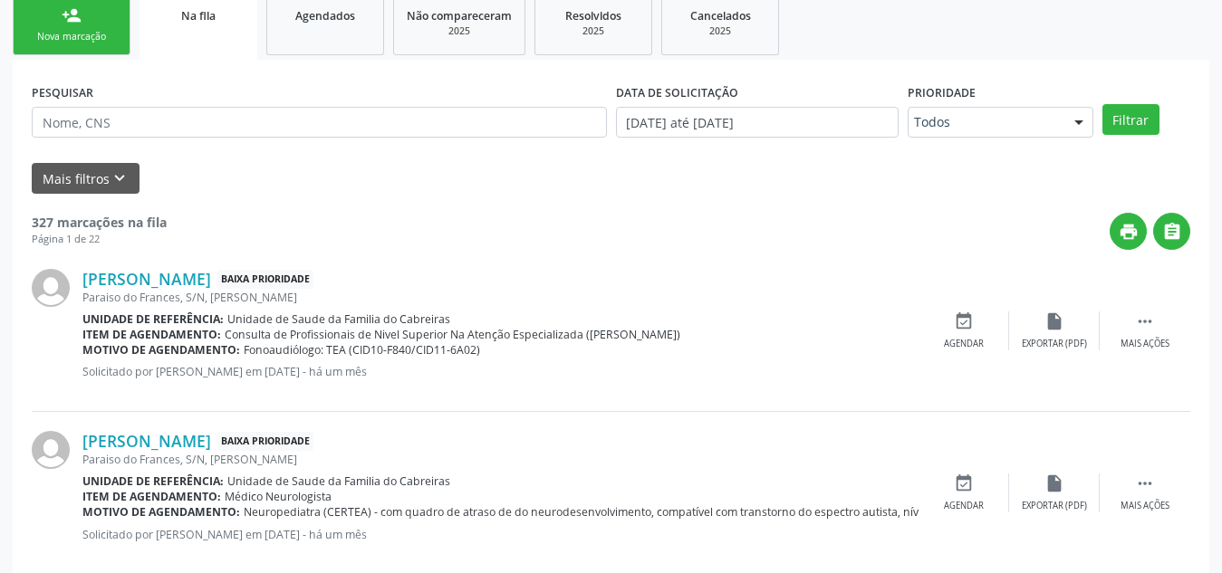
click at [84, 55] on link "person_add Nova marcação" at bounding box center [72, 25] width 118 height 61
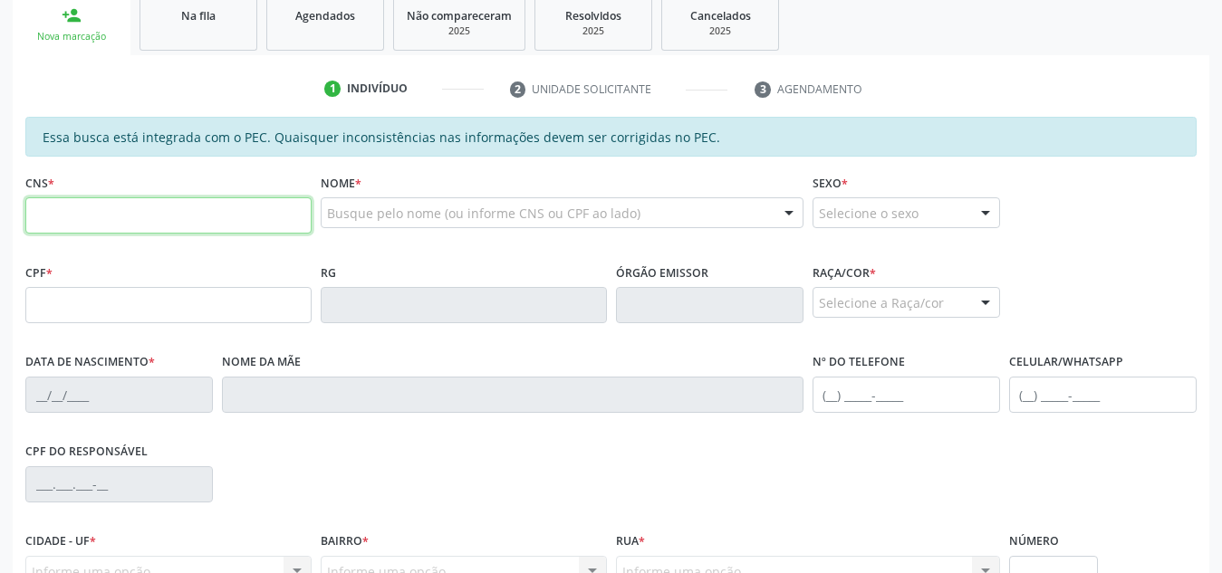
click at [63, 234] on input "text" at bounding box center [168, 215] width 286 height 36
type input "700 0027 3847 8306"
type input "150.805.814-84"
type input "2[DATE]"
type input "[PERSON_NAME]"
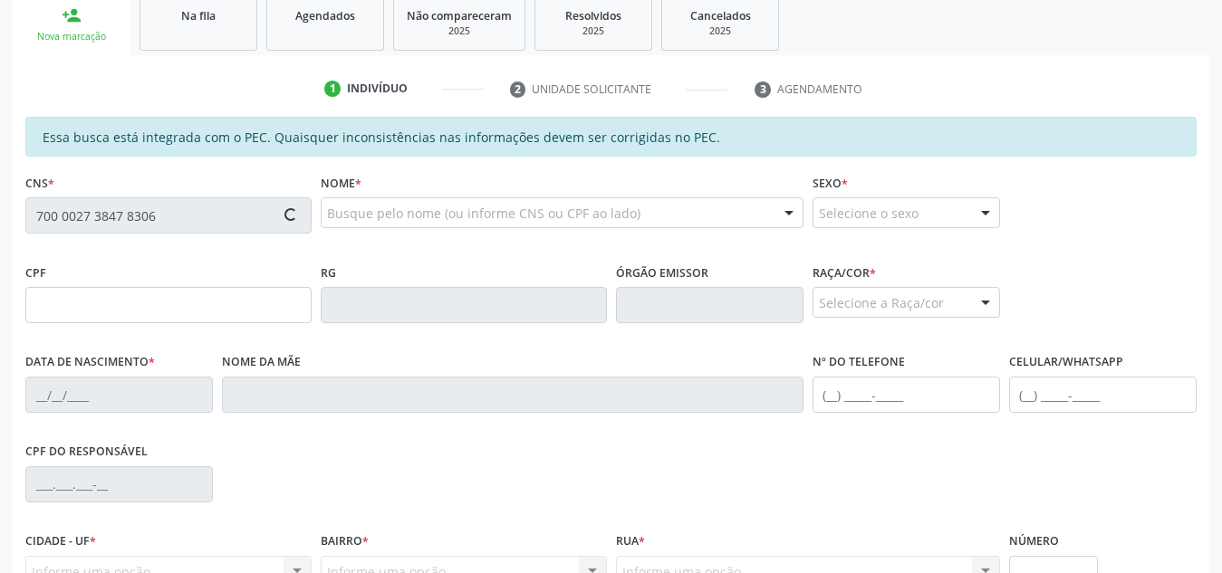
type input "[PHONE_NUMBER]"
type input "S/N"
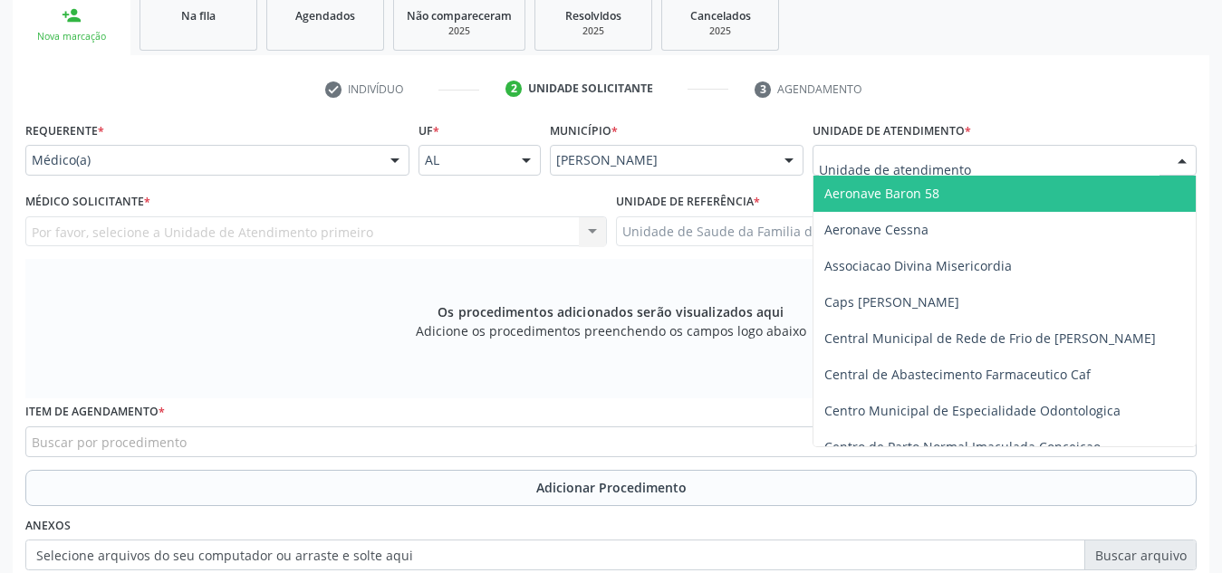
click at [1023, 148] on div at bounding box center [1004, 160] width 384 height 31
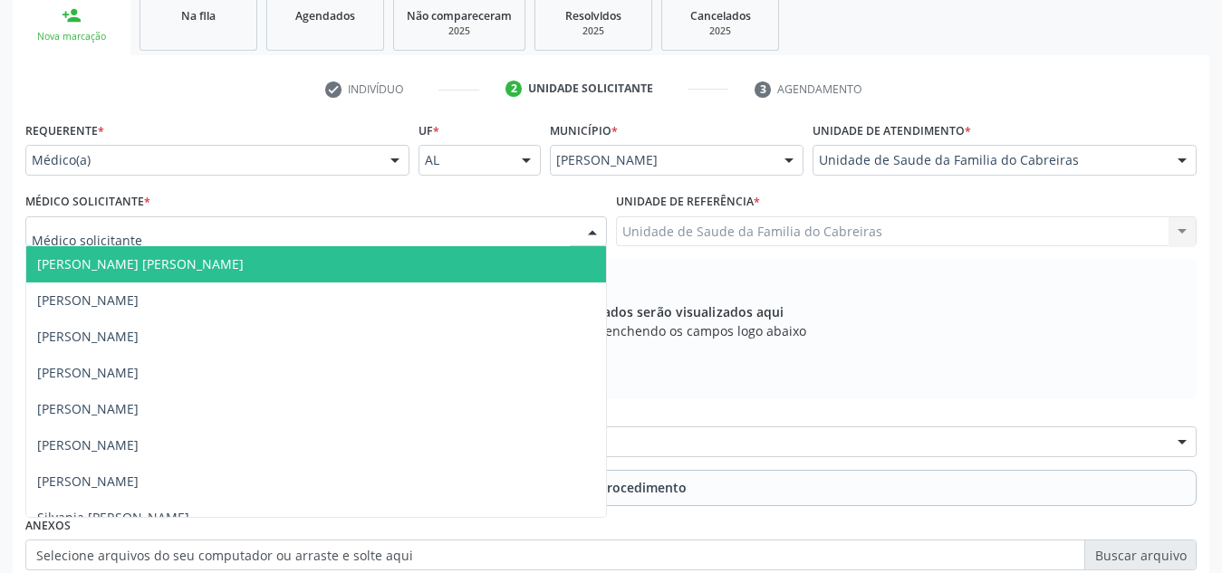
click at [507, 235] on div at bounding box center [315, 231] width 581 height 31
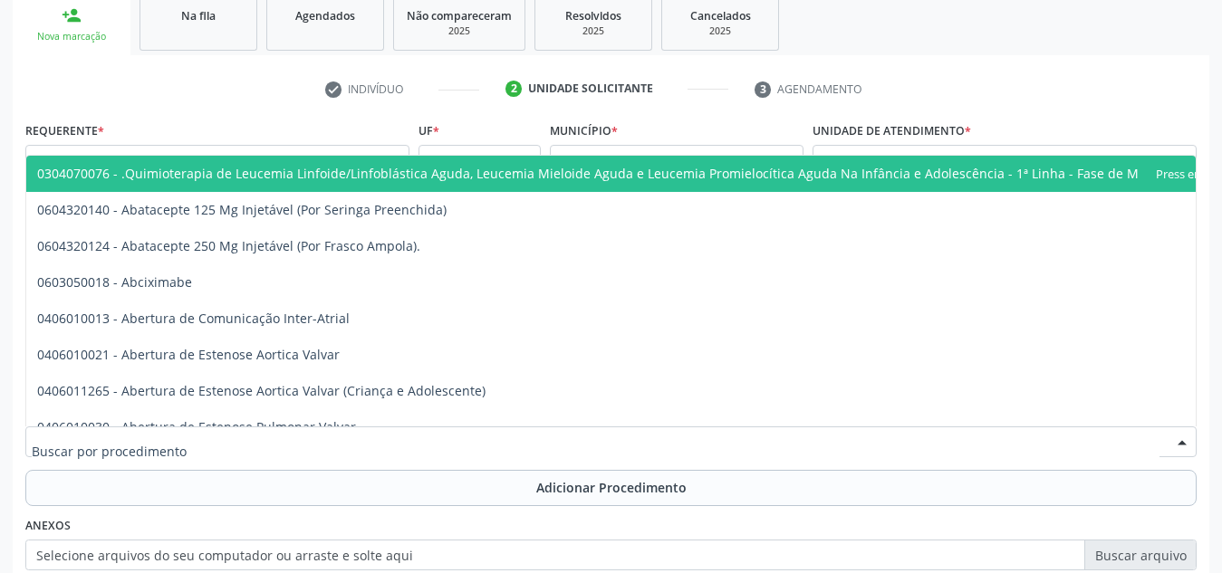
click at [427, 447] on div at bounding box center [610, 442] width 1171 height 31
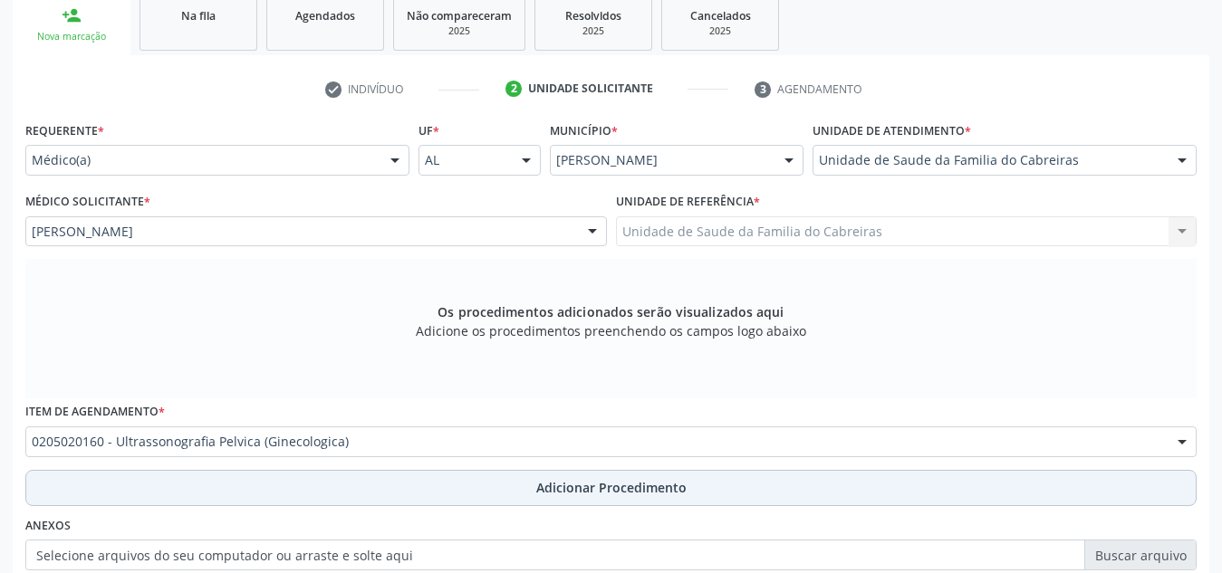
click at [433, 497] on button "Adicionar Procedimento" at bounding box center [610, 488] width 1171 height 36
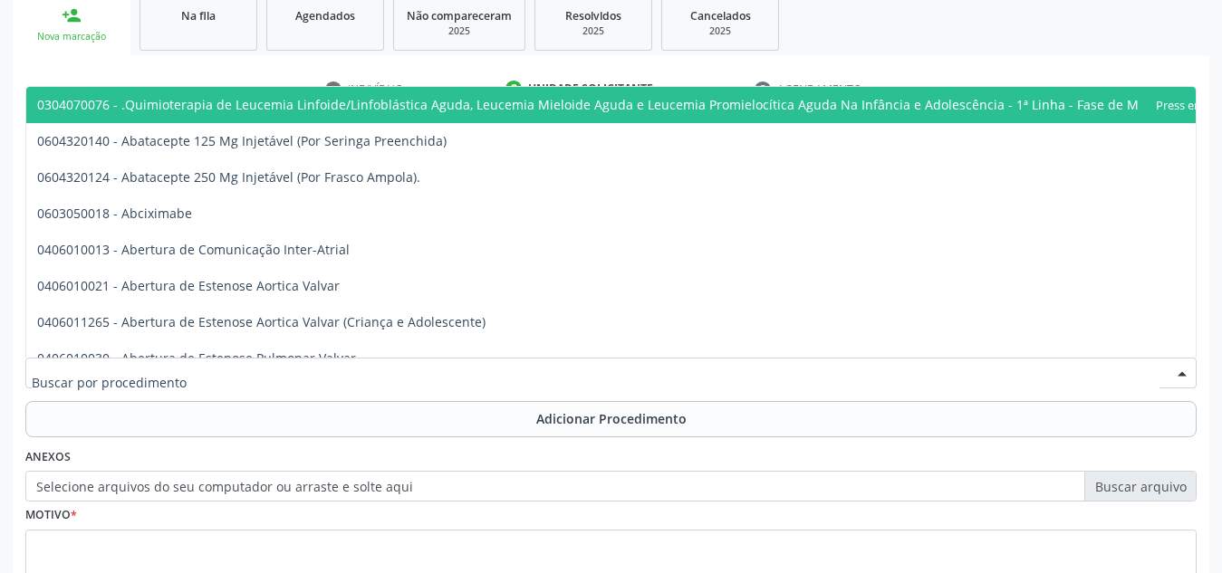
click at [456, 379] on input "text" at bounding box center [596, 382] width 1128 height 36
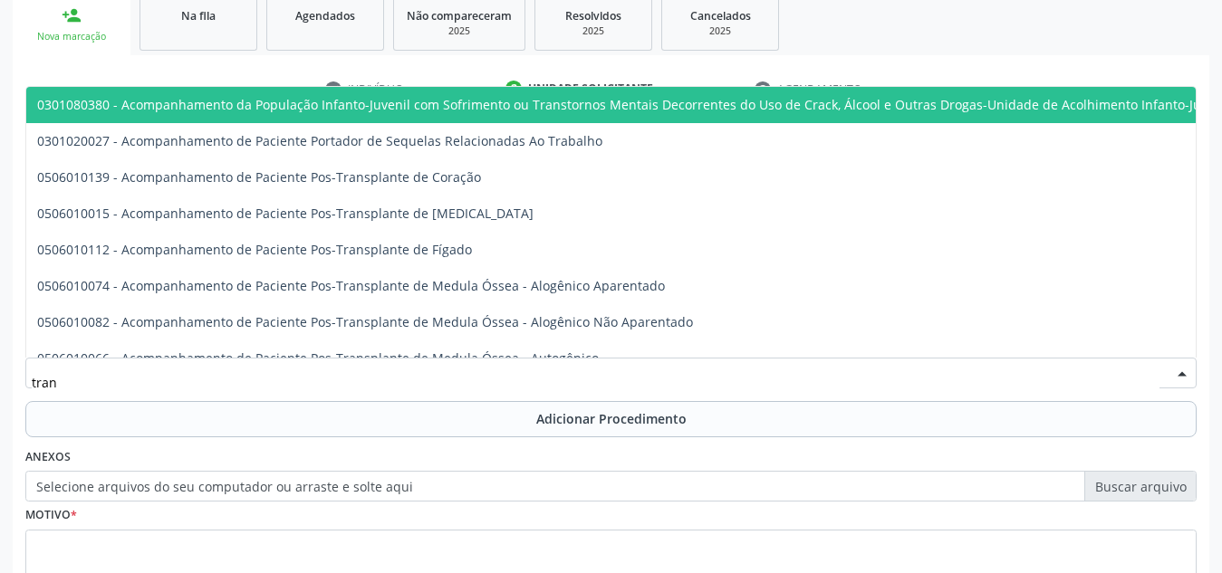
type input "trans"
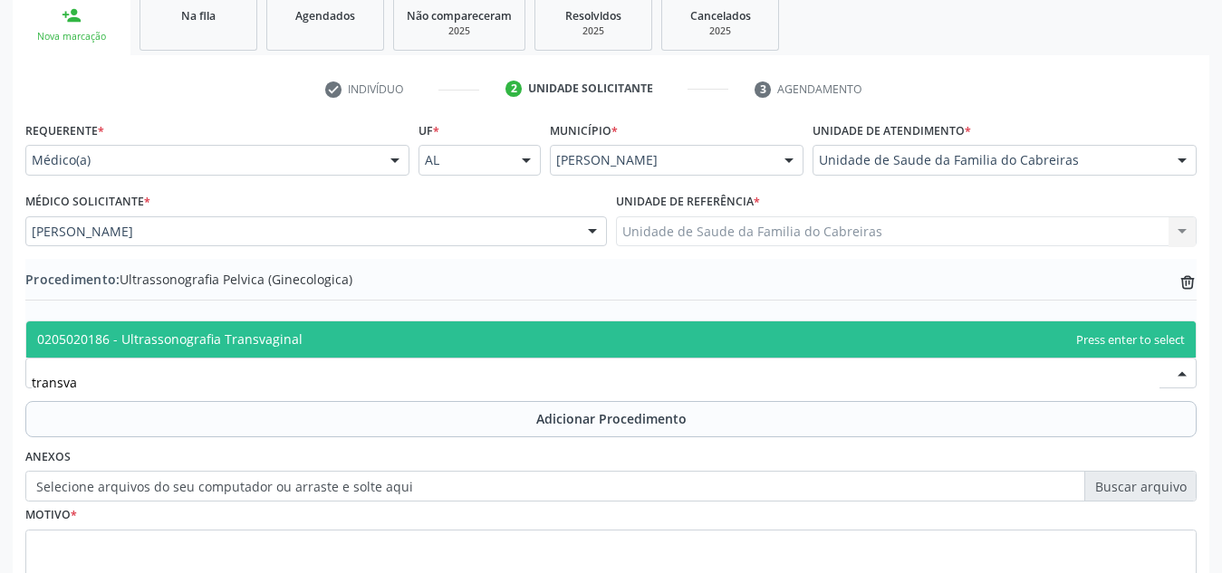
click at [485, 352] on span "0205020186 - Ultrassonografia Transvaginal" at bounding box center [610, 340] width 1169 height 36
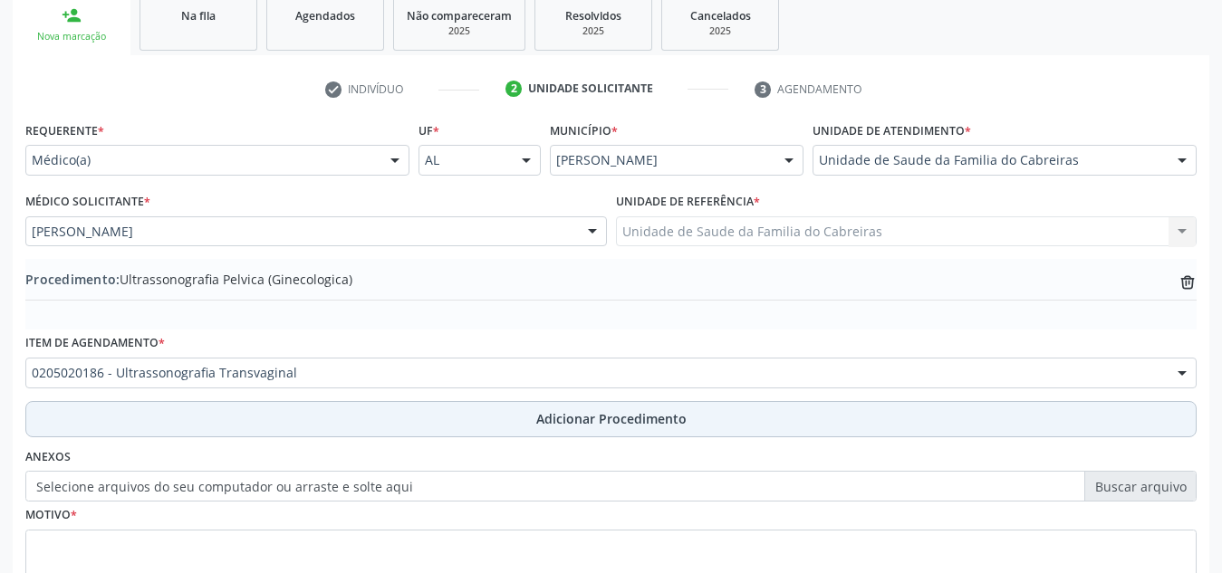
click at [498, 425] on button "Adicionar Procedimento" at bounding box center [610, 419] width 1171 height 36
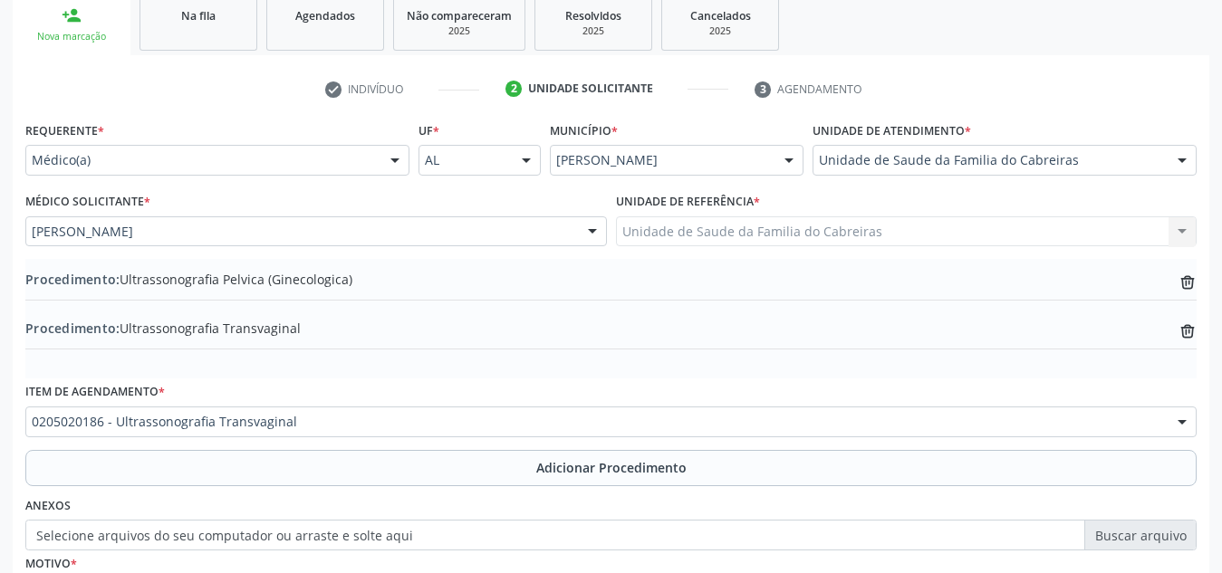
type textarea "Refere atraso menstrual 2 meses"
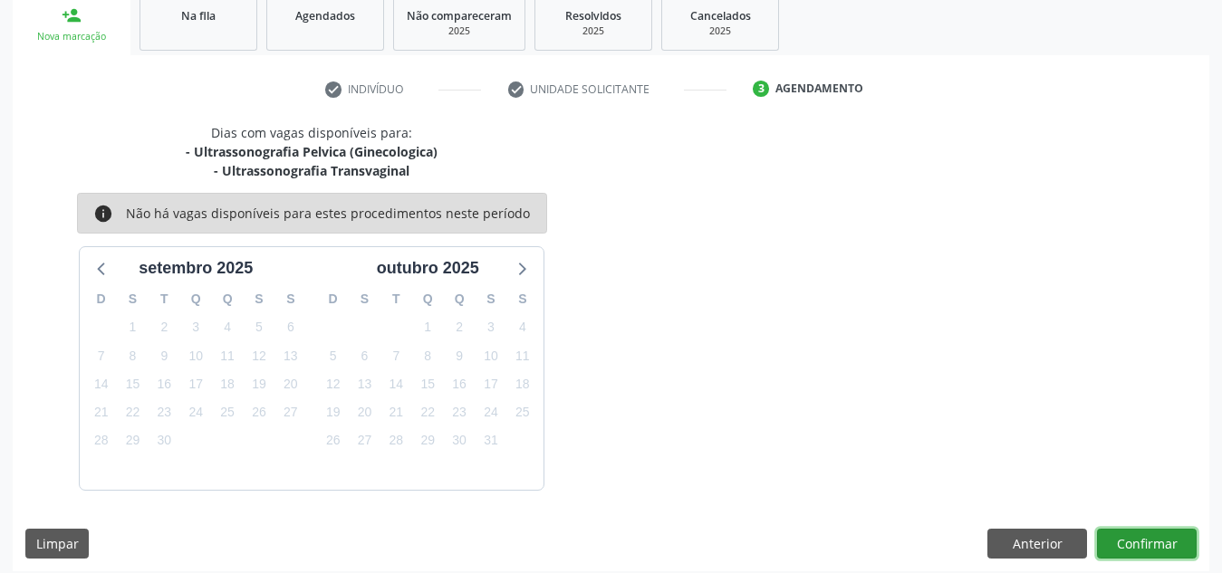
click at [1141, 529] on button "Confirmar" at bounding box center [1147, 544] width 100 height 31
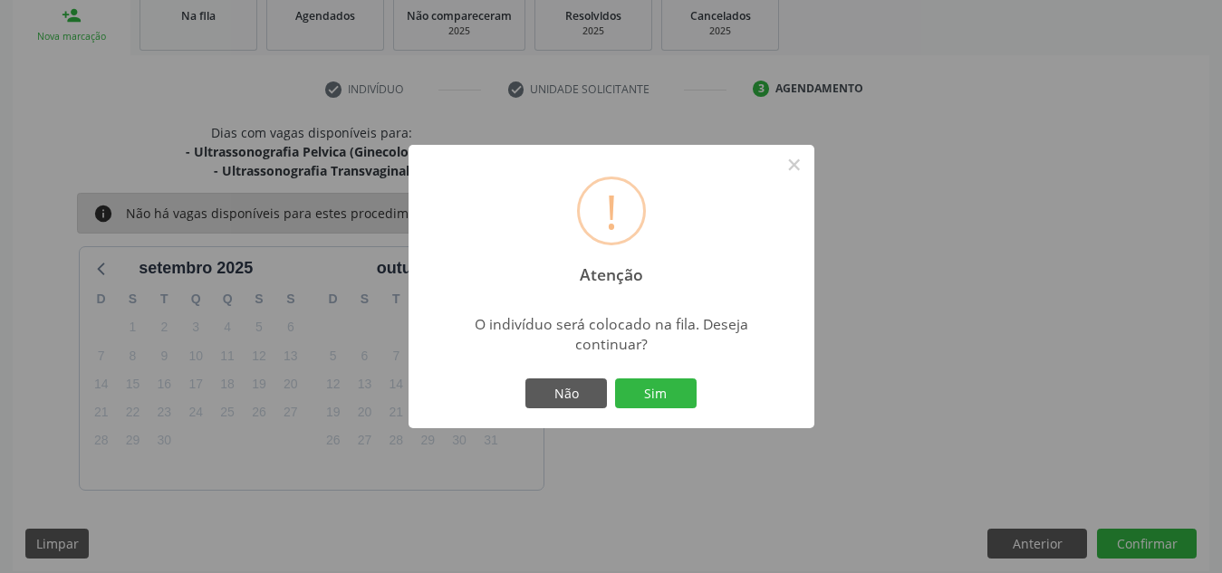
click button "Sim" at bounding box center [656, 394] width 82 height 31
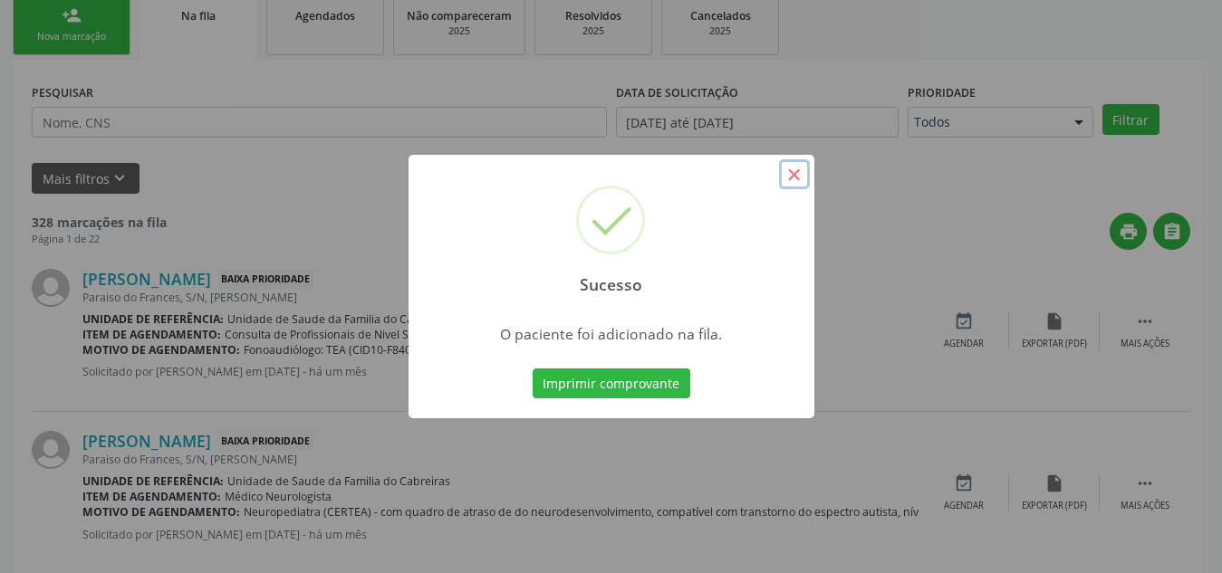
click at [803, 181] on button "×" at bounding box center [794, 174] width 31 height 31
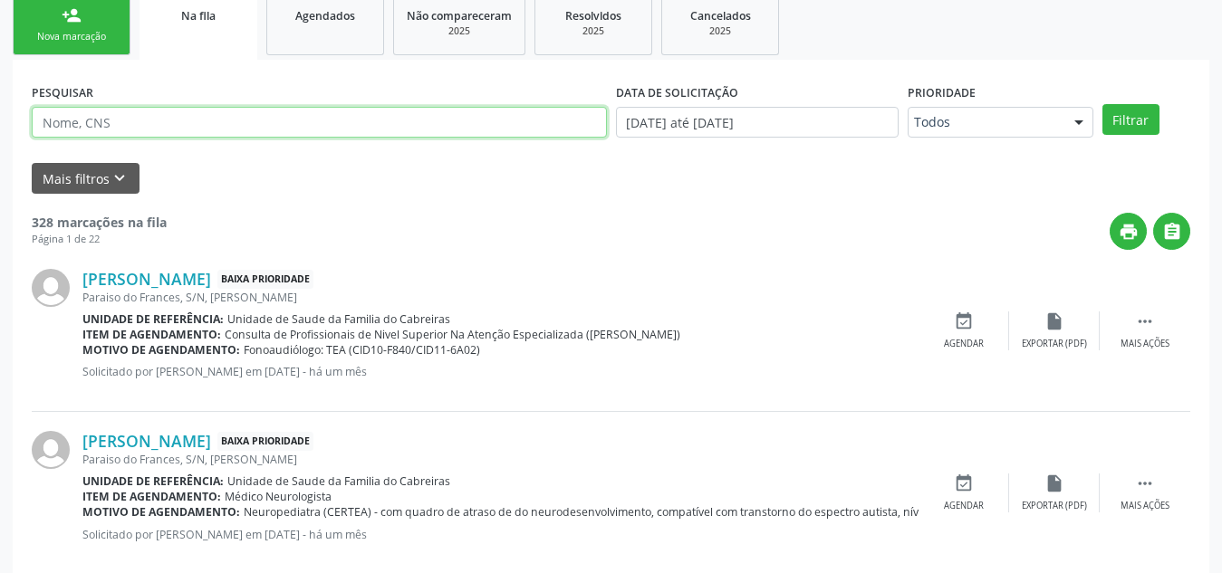
click at [128, 138] on input "text" at bounding box center [319, 122] width 575 height 31
type input "[PERSON_NAME]"
click at [1102, 104] on button "Filtrar" at bounding box center [1130, 119] width 57 height 31
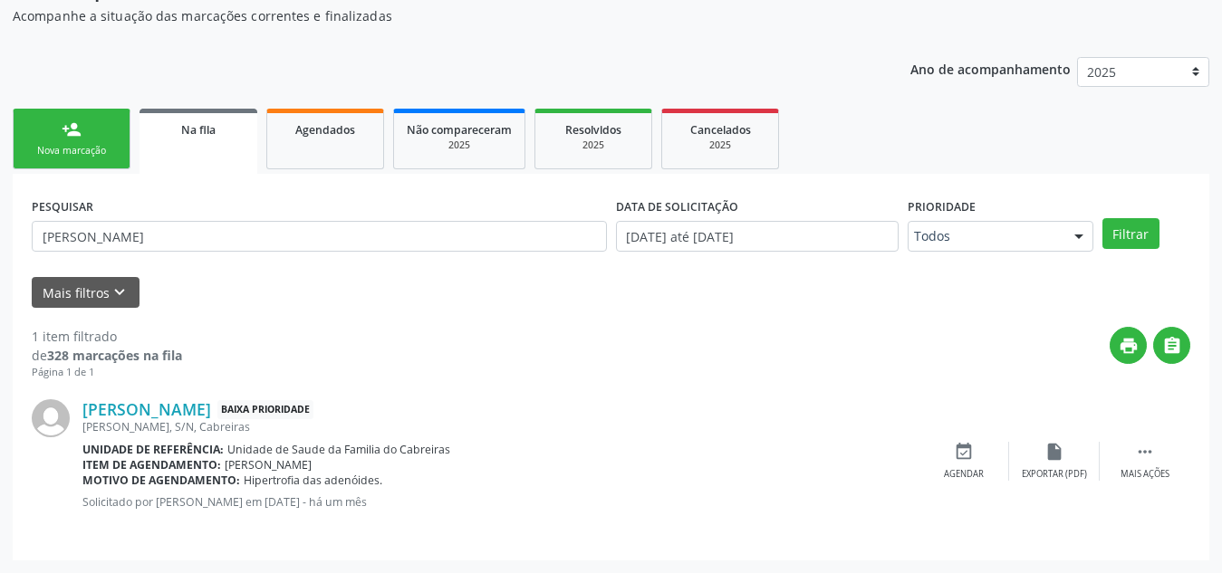
click at [312, 460] on span "[PERSON_NAME]" at bounding box center [268, 464] width 87 height 15
